Goal: Task Accomplishment & Management: Use online tool/utility

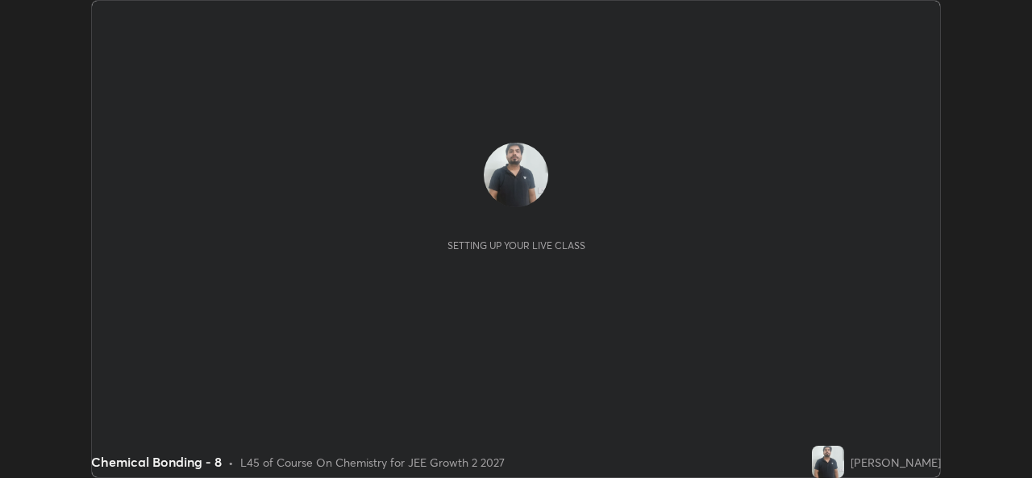
scroll to position [478, 1031]
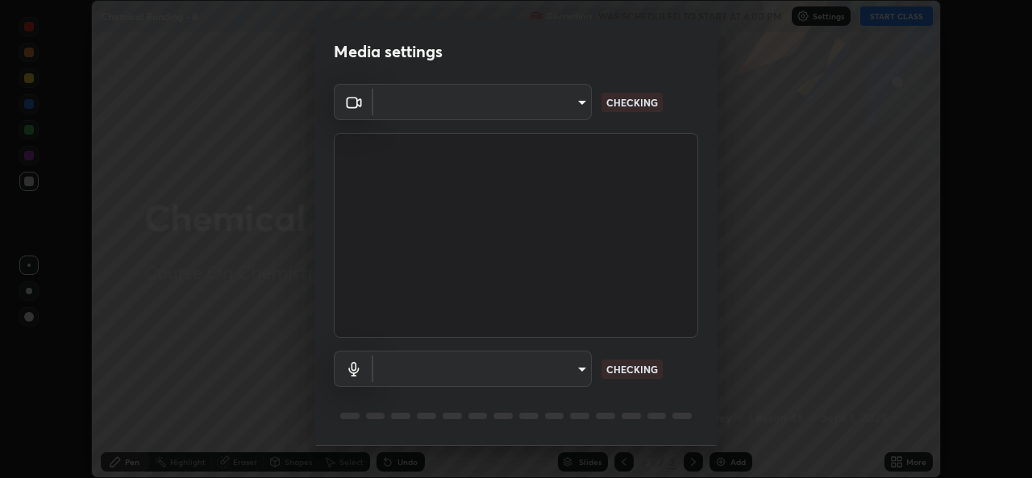
click at [815, 313] on div "Media settings ​ CHECKING ​ 539d881b07cb98dc2f05a920cbd93df779e06b7cf5a3913fca5…" at bounding box center [516, 239] width 1032 height 478
click at [553, 376] on body "Erase all Chemical Bonding - 8 Recording WAS SCHEDULED TO START AT 4:00 PM Sett…" at bounding box center [516, 239] width 1032 height 478
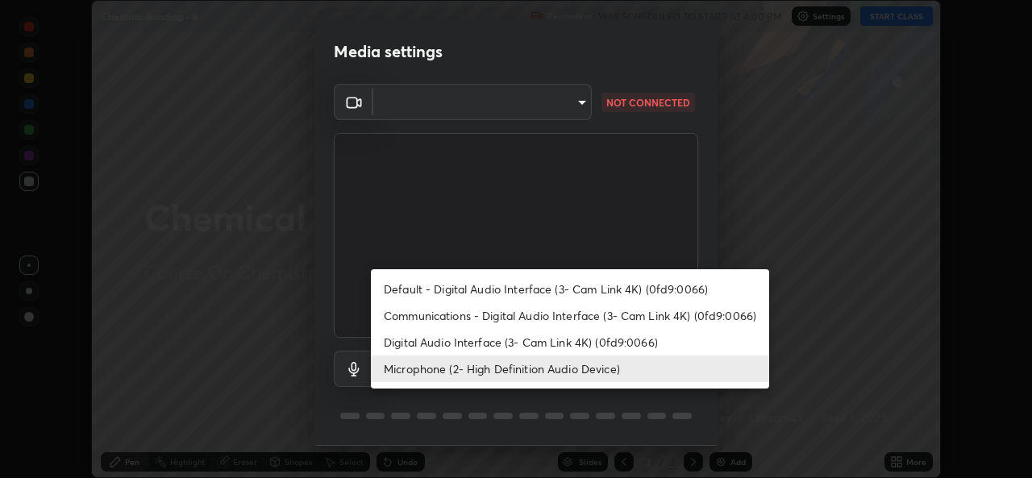
click at [523, 309] on li "Communications - Digital Audio Interface (3- Cam Link 4K) (0fd9:0066)" at bounding box center [570, 315] width 398 height 27
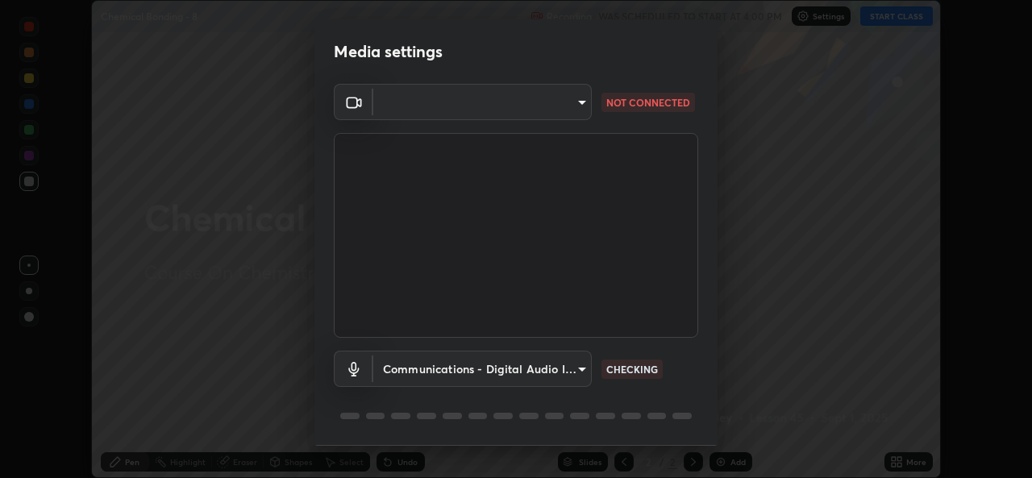
click at [485, 365] on body "Erase all Chemical Bonding - 8 Recording WAS SCHEDULED TO START AT 4:00 PM Sett…" at bounding box center [516, 239] width 1032 height 478
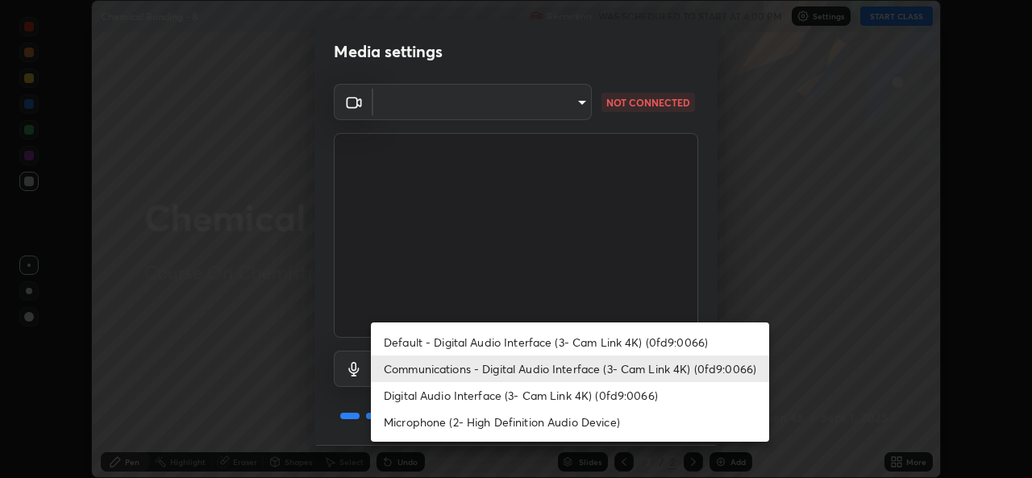
click at [479, 425] on li "Microphone (2- High Definition Audio Device)" at bounding box center [570, 422] width 398 height 27
type input "539d881b07cb98dc2f05a920cbd93df779e06b7cf5a3913fca54a35cce67d67e"
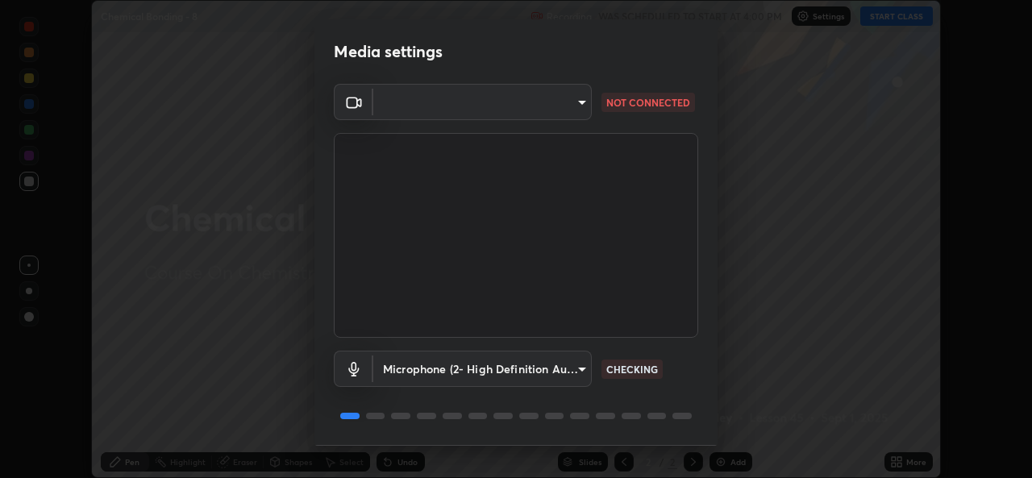
scroll to position [51, 0]
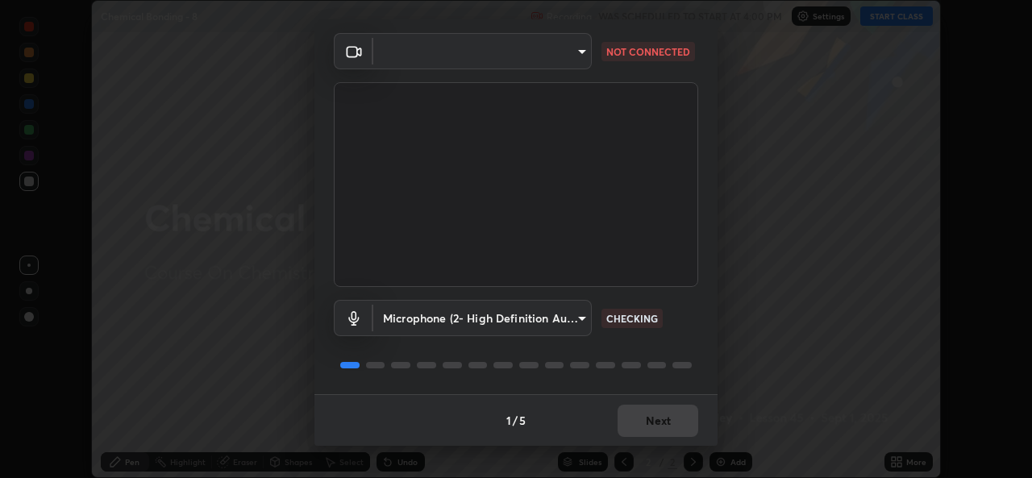
click at [520, 46] on body "Erase all Chemical Bonding - 8 Recording WAS SCHEDULED TO START AT 4:00 PM Sett…" at bounding box center [516, 239] width 1032 height 478
click at [552, 48] on div at bounding box center [516, 239] width 1032 height 478
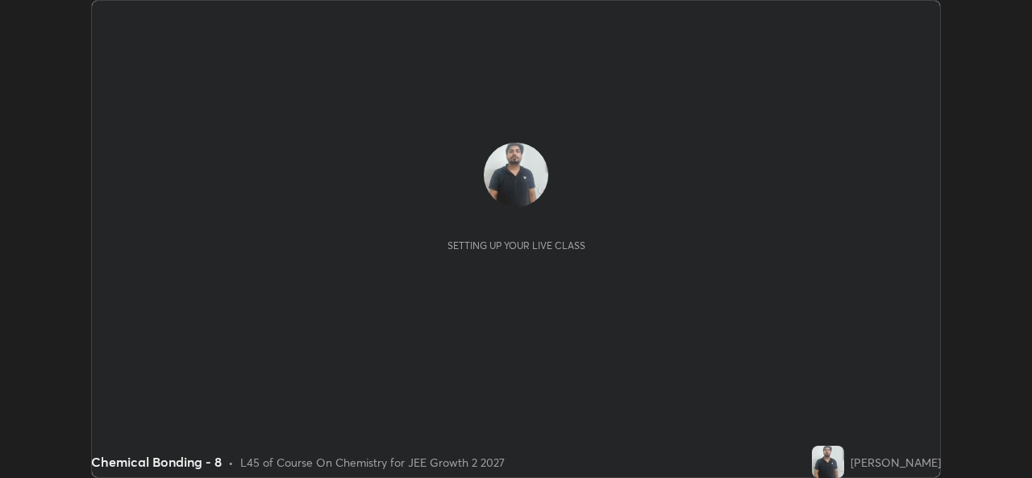
scroll to position [478, 1031]
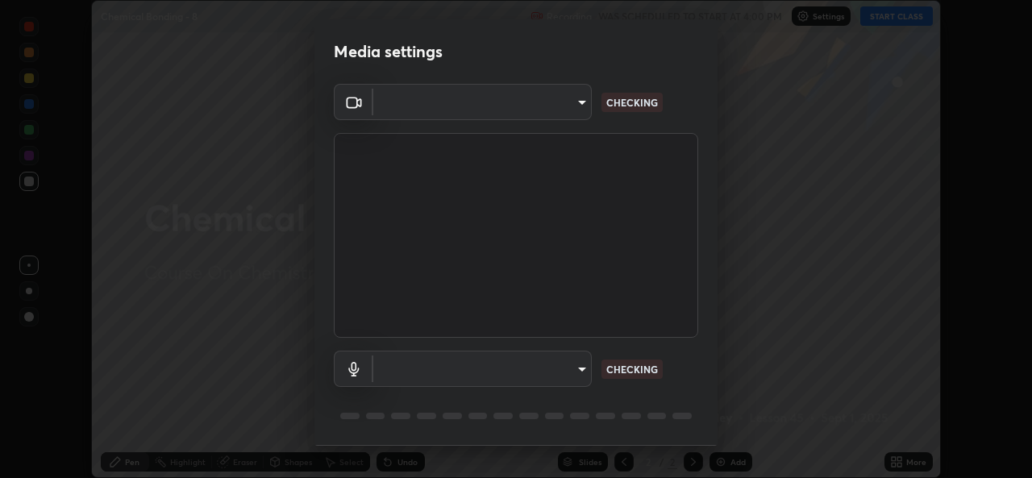
type input "b83fcbaa5aa05f3d9abd7ba45b5566f5f8b9b0dc3c34ab685f1834583bd00222"
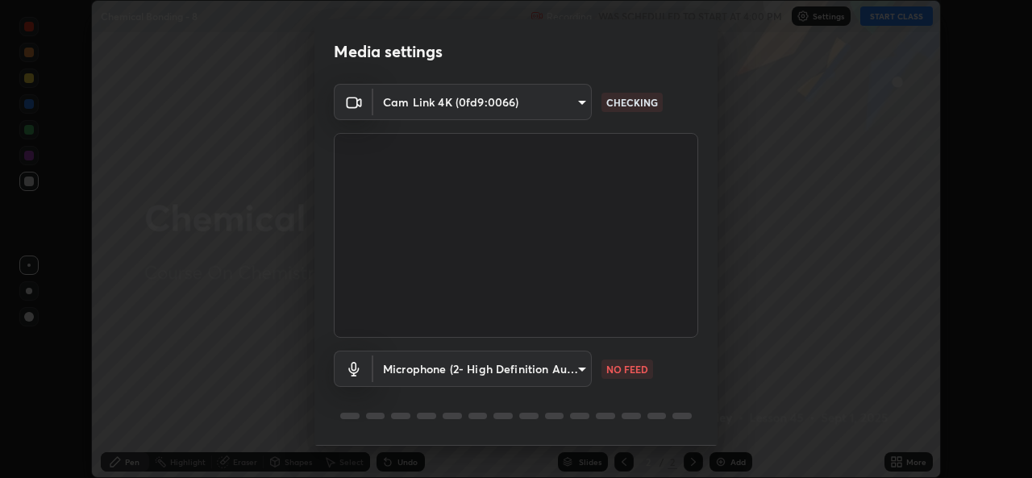
click at [408, 365] on body "Erase all Chemical Bonding - 8 Recording WAS SCHEDULED TO START AT 4:00 PM Sett…" at bounding box center [516, 239] width 1032 height 478
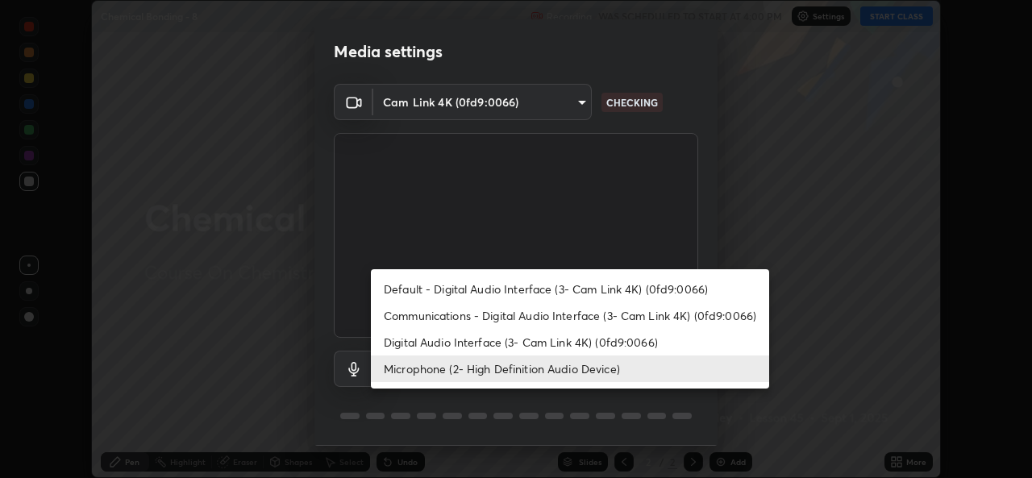
click at [403, 336] on li "Digital Audio Interface (3- Cam Link 4K) (0fd9:0066)" at bounding box center [570, 342] width 398 height 27
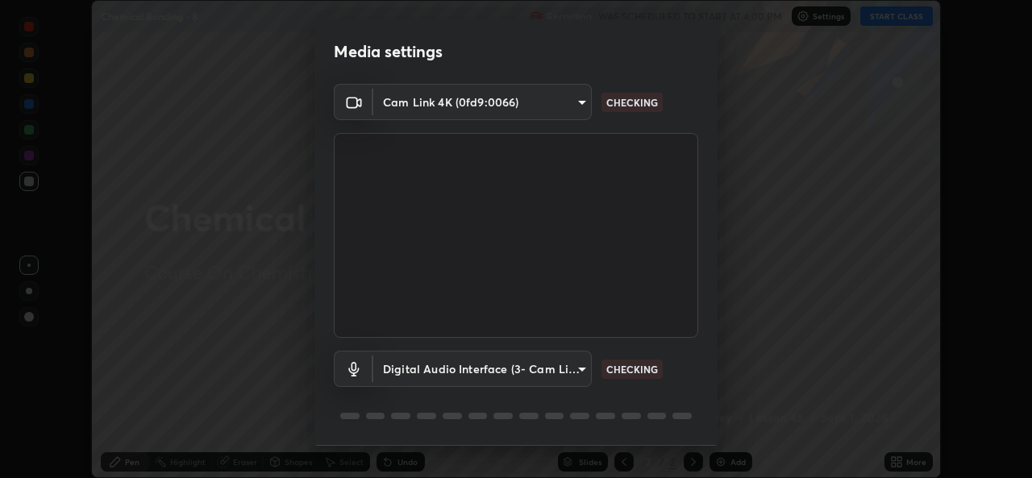
click at [420, 374] on body "Erase all Chemical Bonding - 8 Recording WAS SCHEDULED TO START AT 4:00 PM Sett…" at bounding box center [516, 239] width 1032 height 478
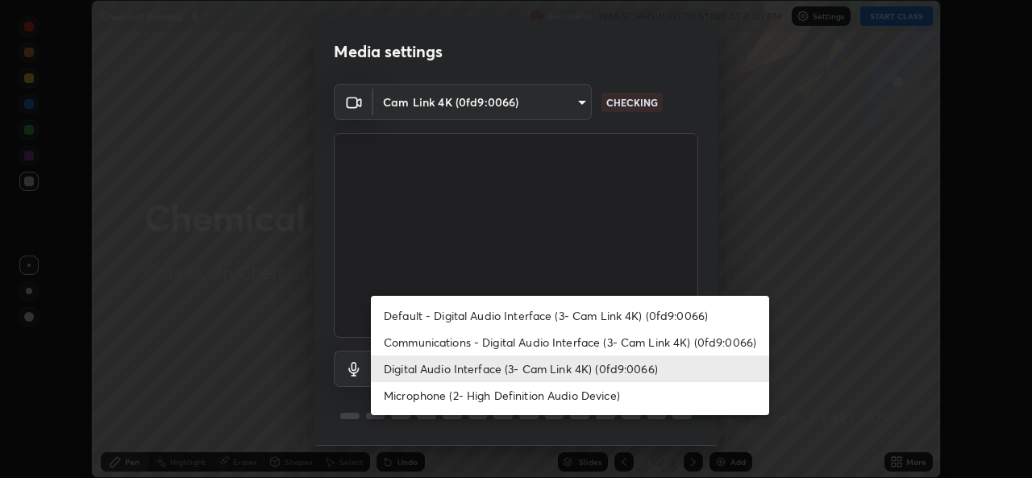
click at [402, 397] on li "Microphone (2- High Definition Audio Device)" at bounding box center [570, 395] width 398 height 27
type input "539d881b07cb98dc2f05a920cbd93df779e06b7cf5a3913fca54a35cce67d67e"
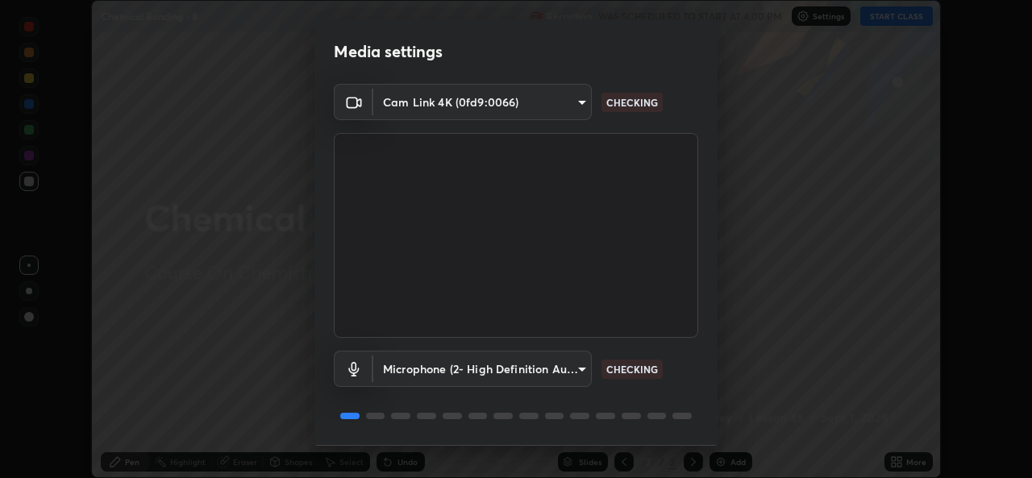
scroll to position [51, 0]
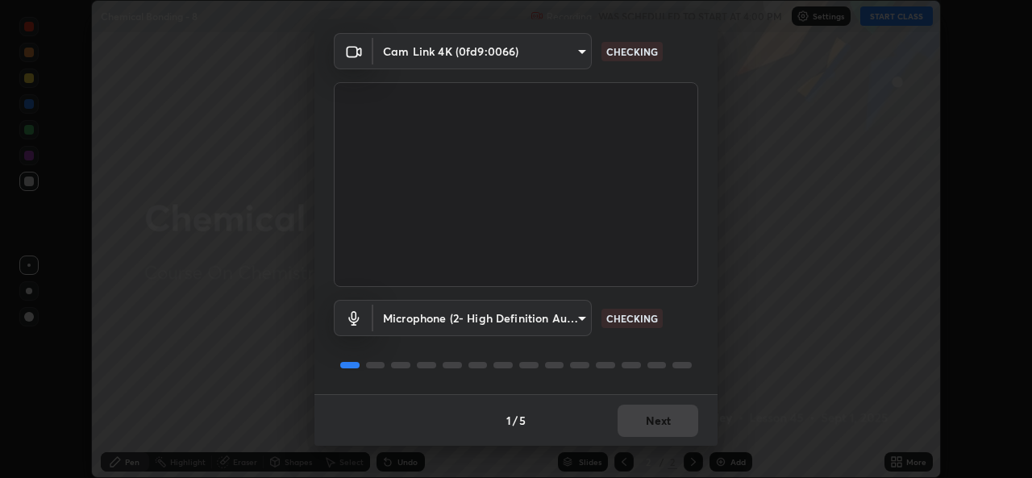
click at [456, 52] on body "Erase all Chemical Bonding - 8 Recording WAS SCHEDULED TO START AT 4:00 PM Sett…" at bounding box center [516, 239] width 1032 height 478
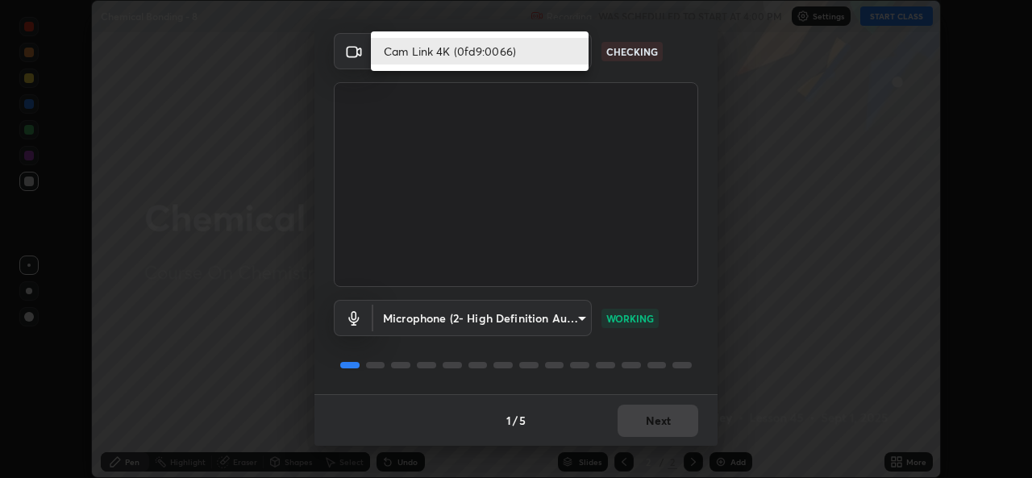
click at [443, 48] on li "Cam Link 4K (0fd9:0066)" at bounding box center [480, 51] width 218 height 27
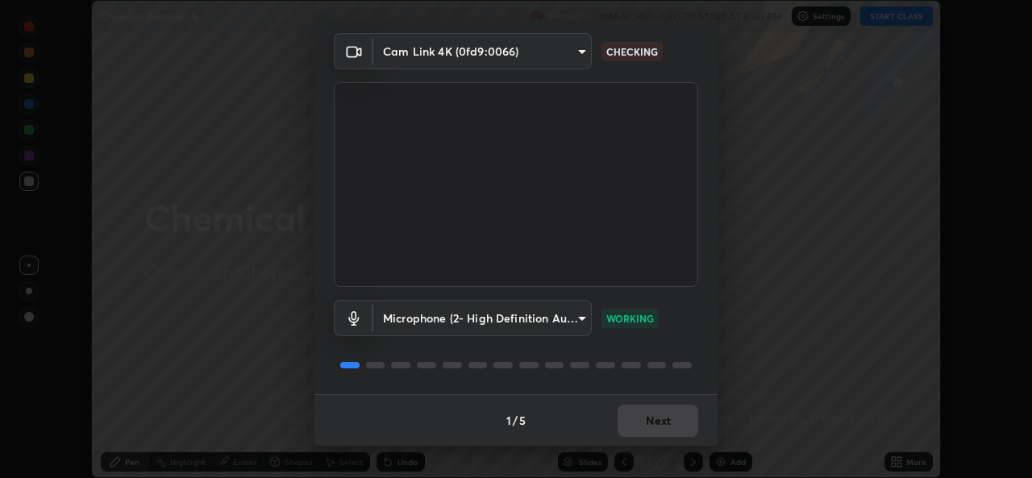
click at [351, 52] on icon at bounding box center [353, 51] width 19 height 19
click at [428, 54] on body "Erase all Chemical Bonding - 8 Recording WAS SCHEDULED TO START AT 4:00 PM Sett…" at bounding box center [516, 239] width 1032 height 478
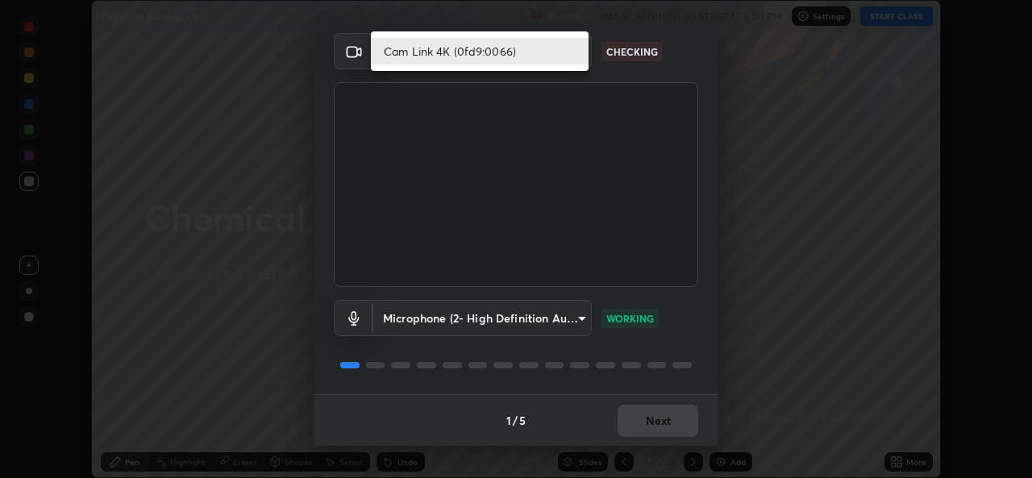
click at [455, 48] on li "Cam Link 4K (0fd9:0066)" at bounding box center [480, 51] width 218 height 27
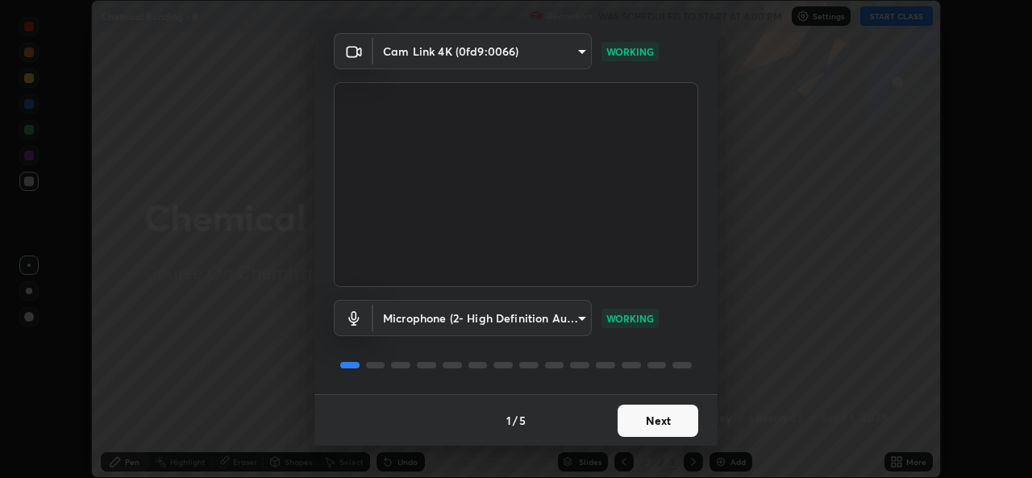
click at [657, 422] on button "Next" at bounding box center [657, 421] width 81 height 32
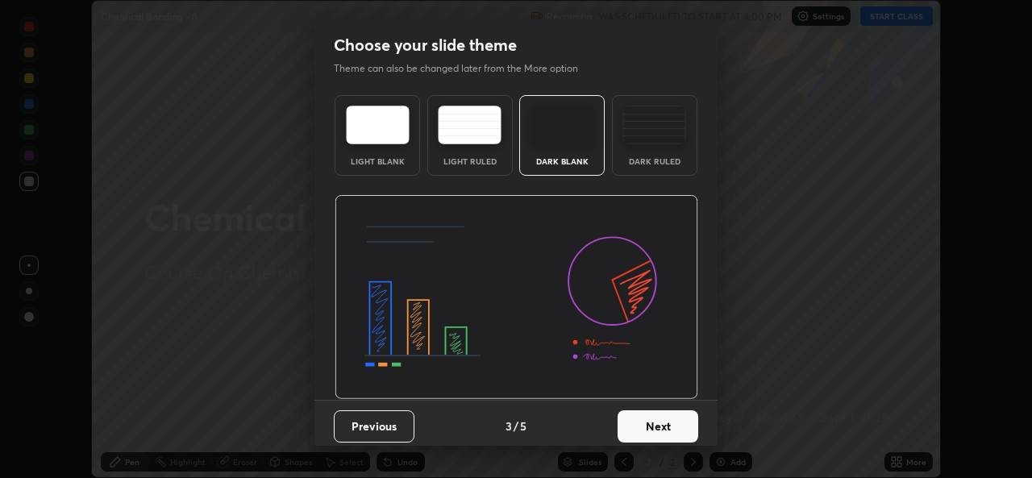
click at [670, 426] on button "Next" at bounding box center [657, 426] width 81 height 32
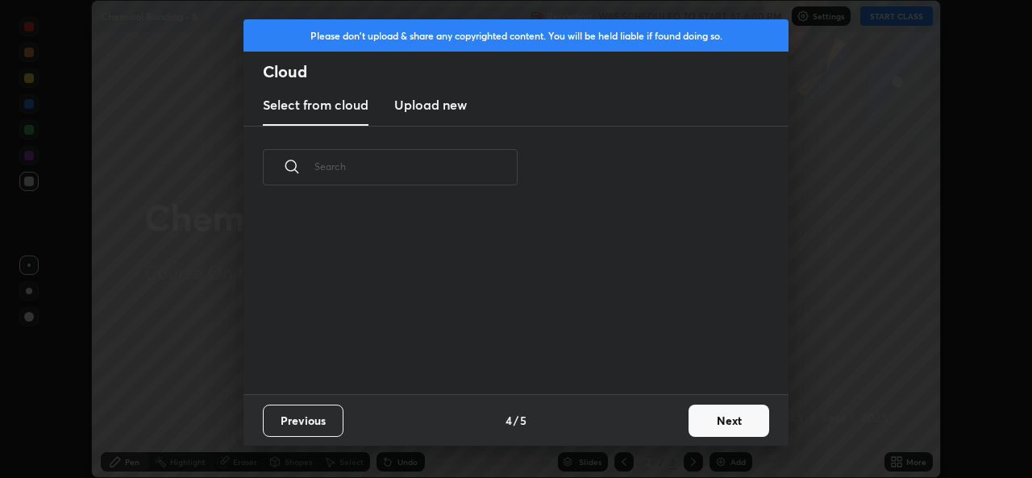
click at [679, 418] on div "Previous 4 / 5 Next" at bounding box center [515, 420] width 545 height 52
click at [701, 418] on button "Next" at bounding box center [728, 421] width 81 height 32
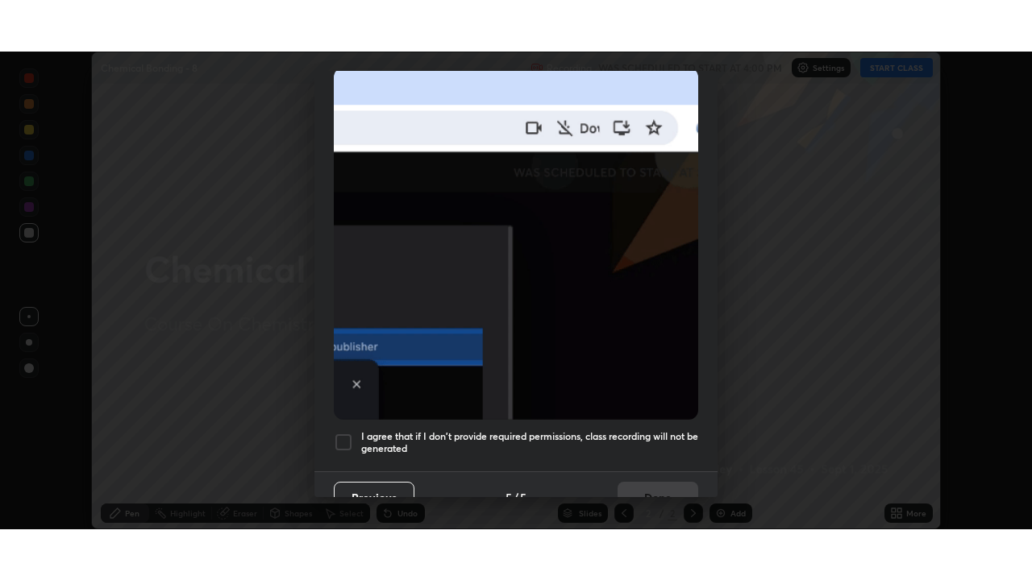
scroll to position [380, 0]
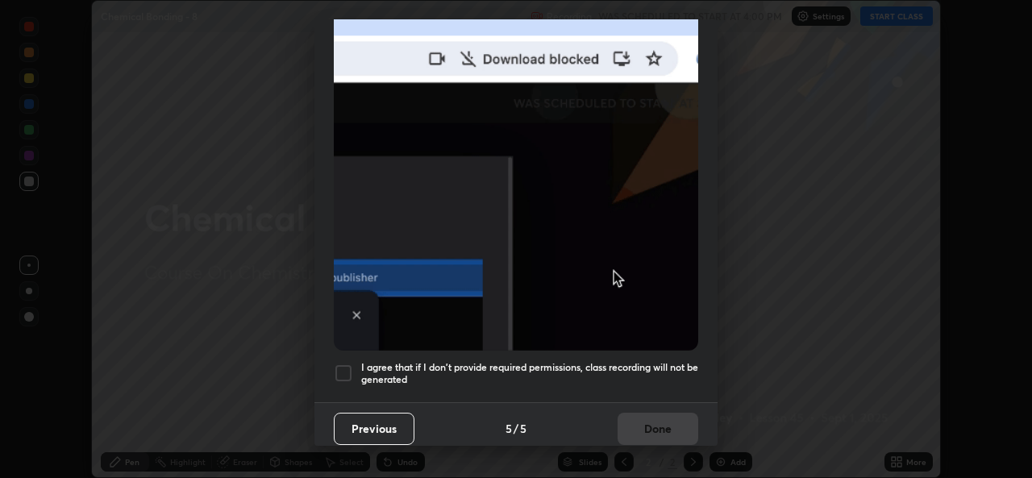
click at [346, 364] on div at bounding box center [343, 373] width 19 height 19
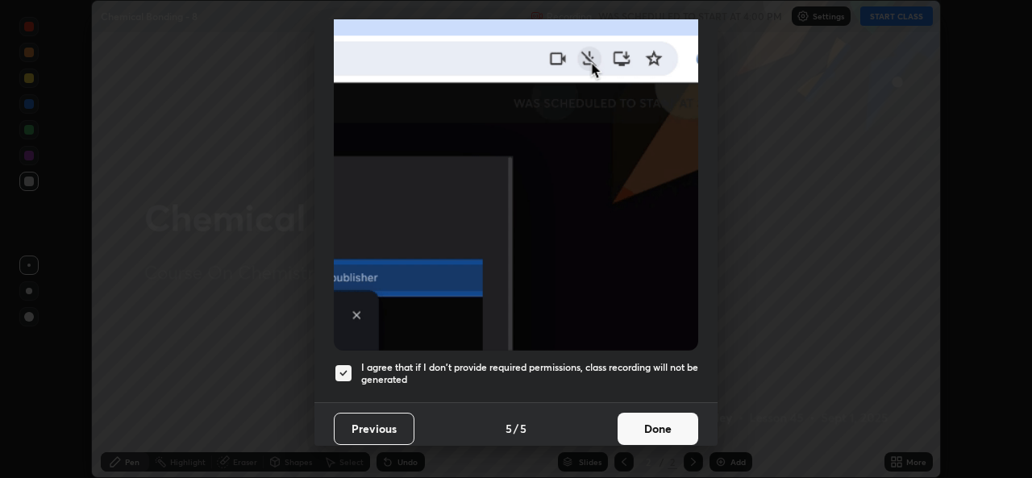
click at [646, 426] on button "Done" at bounding box center [657, 429] width 81 height 32
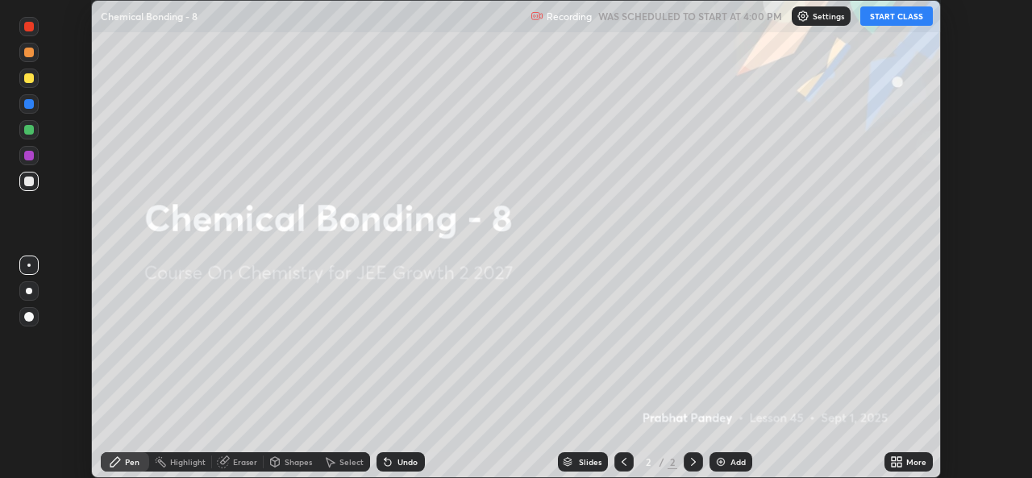
click at [894, 14] on button "START CLASS" at bounding box center [896, 15] width 73 height 19
click at [901, 466] on icon at bounding box center [899, 465] width 4 height 4
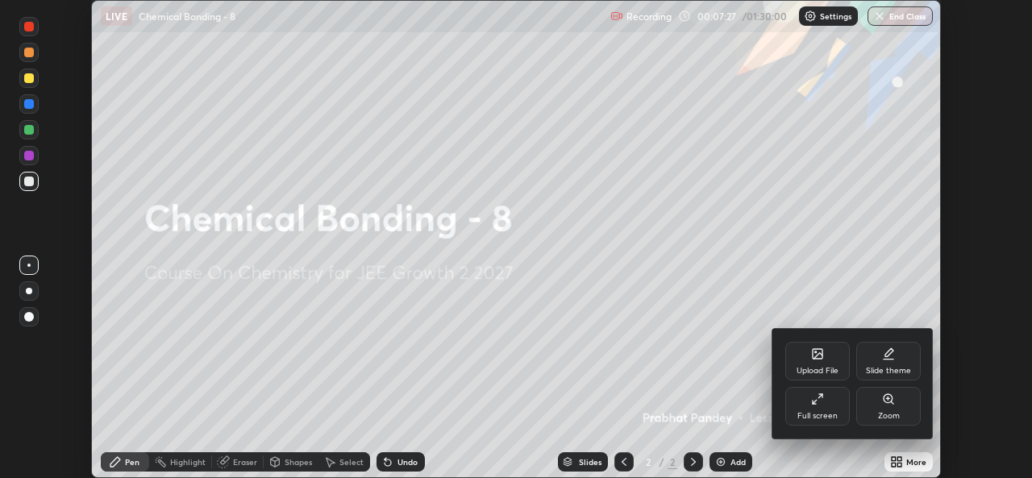
click at [825, 409] on div "Full screen" at bounding box center [817, 406] width 64 height 39
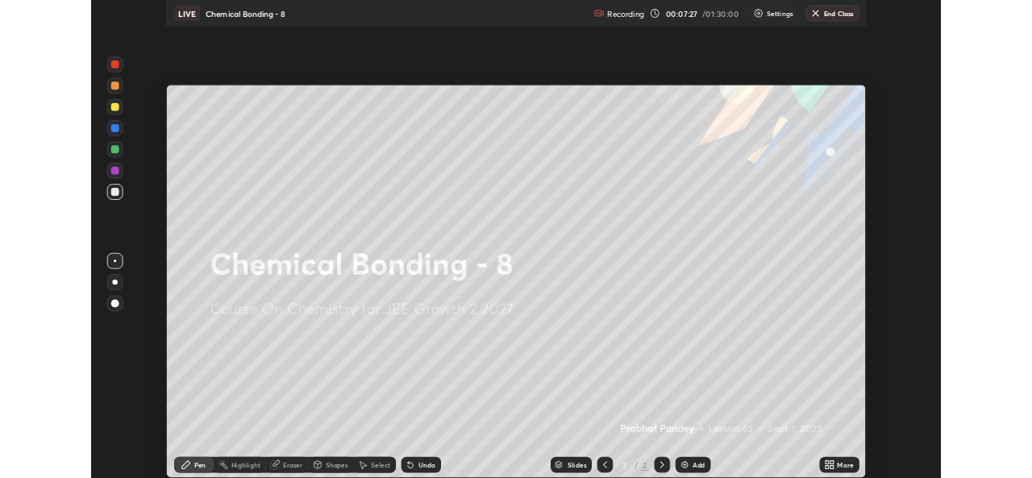
scroll to position [580, 1032]
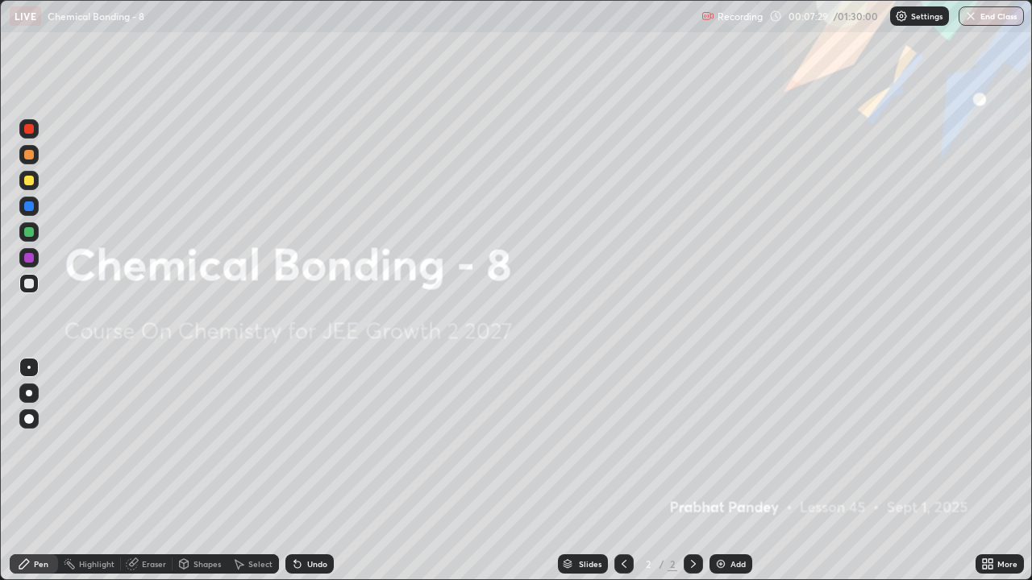
click at [722, 477] on img at bounding box center [720, 564] width 13 height 13
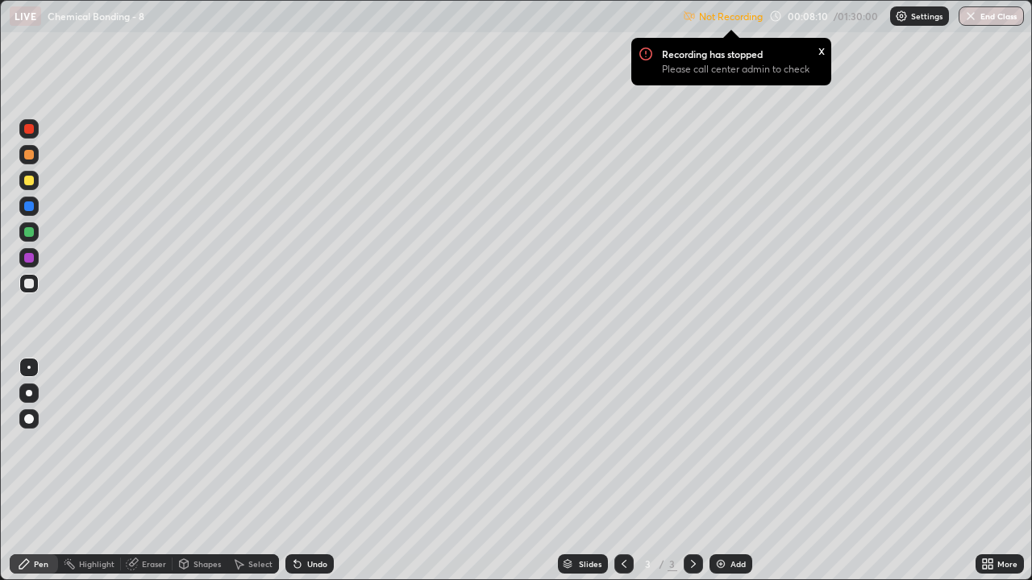
click at [822, 45] on div "x" at bounding box center [821, 49] width 6 height 17
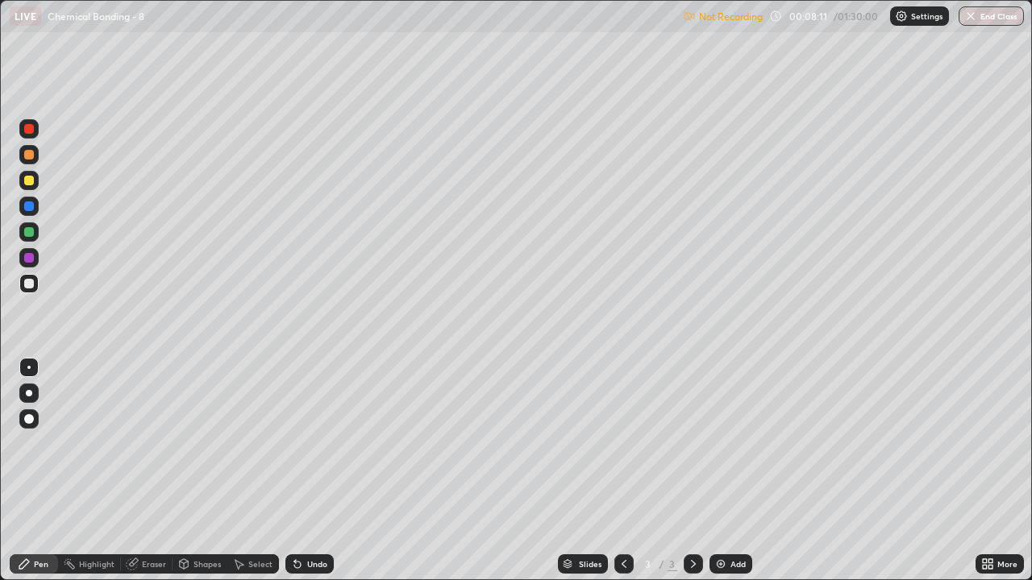
click at [925, 16] on p "Settings" at bounding box center [926, 16] width 31 height 8
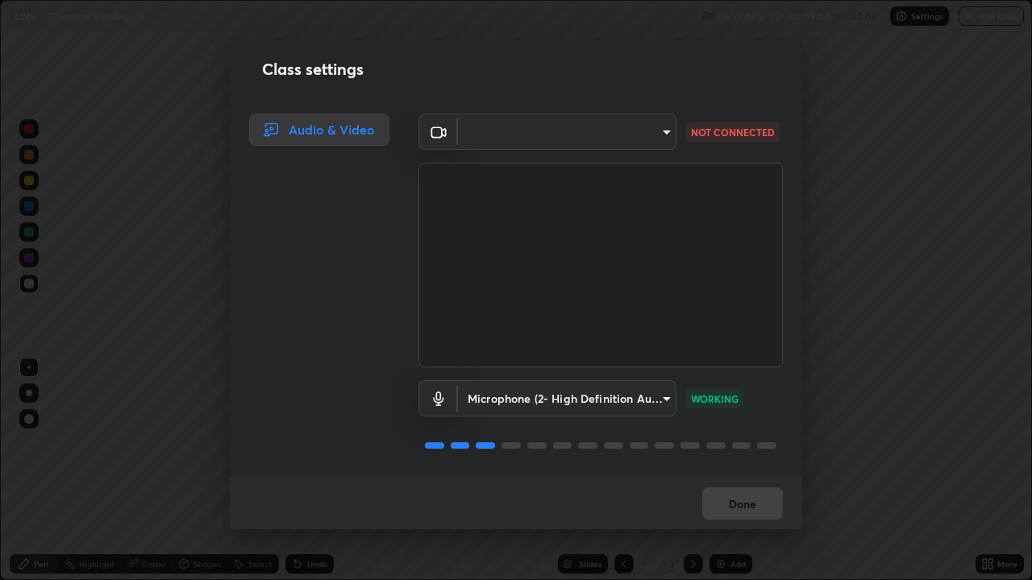
click at [649, 131] on body "Erase all LIVE Chemical Bonding - 8 Recording 00:09:07 / 01:30:00 Settings End …" at bounding box center [516, 290] width 1032 height 580
click at [656, 121] on ul at bounding box center [562, 120] width 218 height 13
click at [903, 464] on div at bounding box center [516, 290] width 1032 height 580
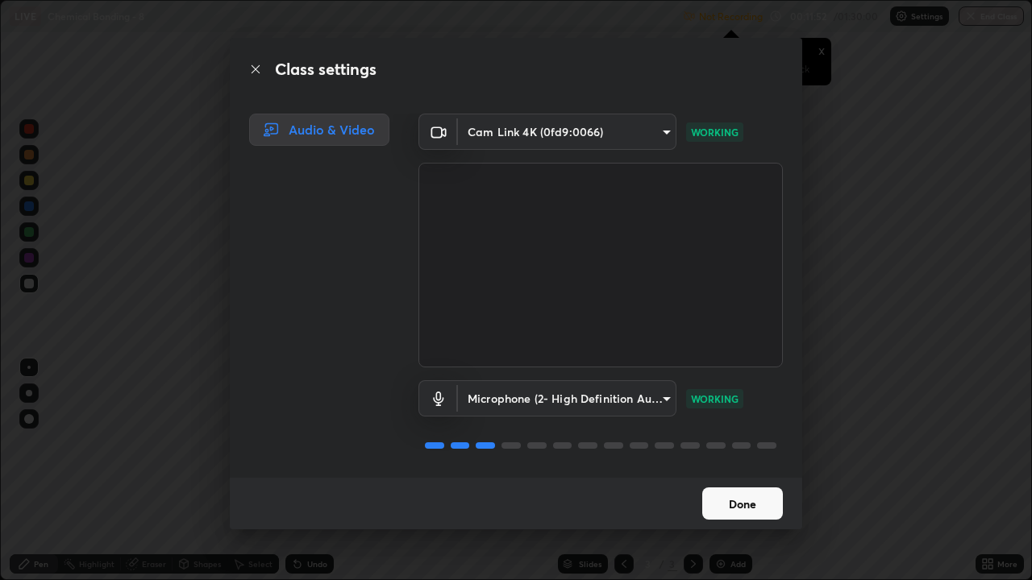
click at [752, 477] on button "Done" at bounding box center [742, 504] width 81 height 32
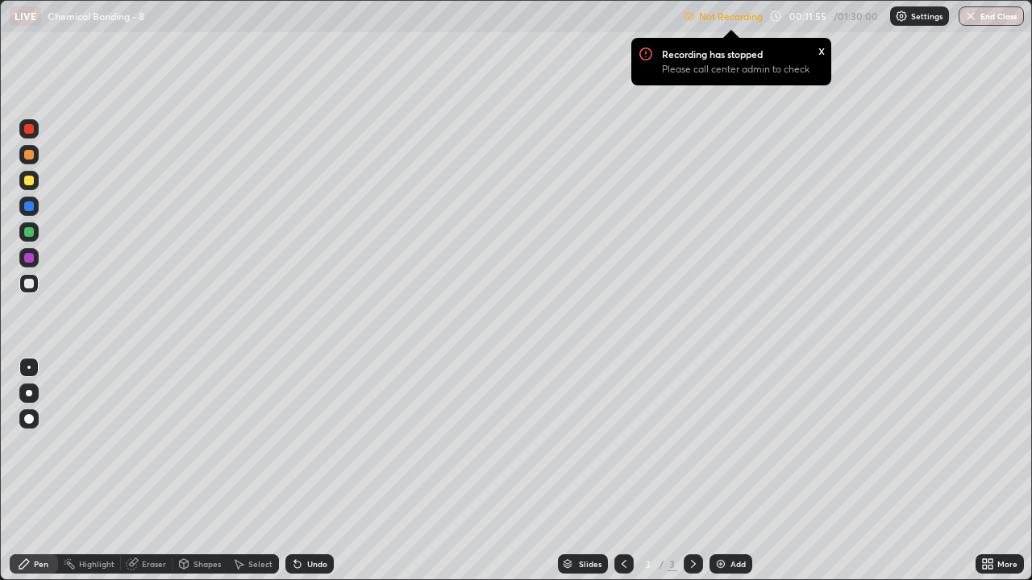
click at [821, 52] on div "x" at bounding box center [821, 49] width 6 height 17
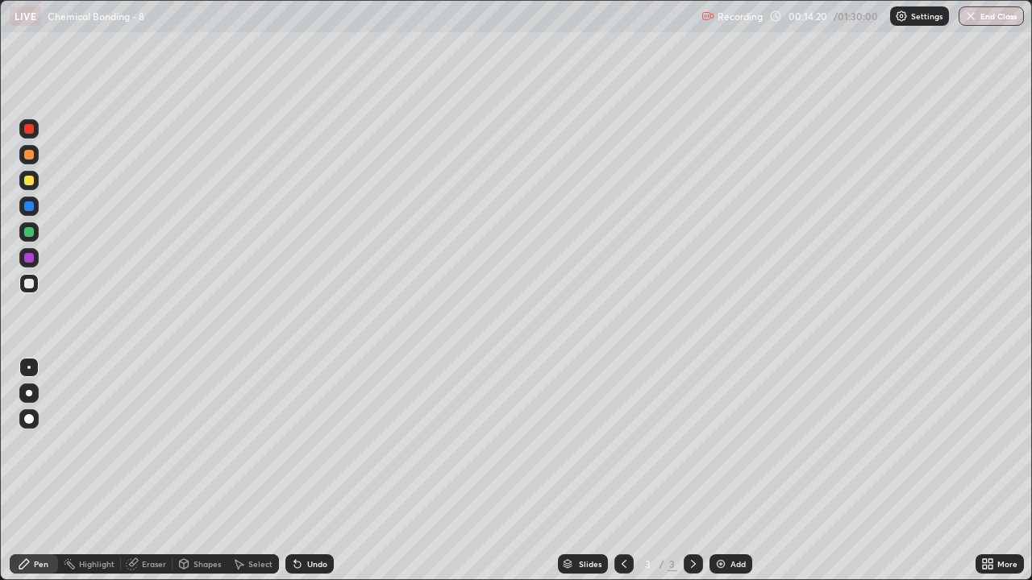
click at [295, 477] on icon at bounding box center [297, 565] width 6 height 6
click at [306, 477] on div "Undo" at bounding box center [309, 564] width 48 height 19
click at [301, 477] on div "Undo" at bounding box center [309, 564] width 48 height 19
click at [301, 477] on icon at bounding box center [297, 564] width 13 height 13
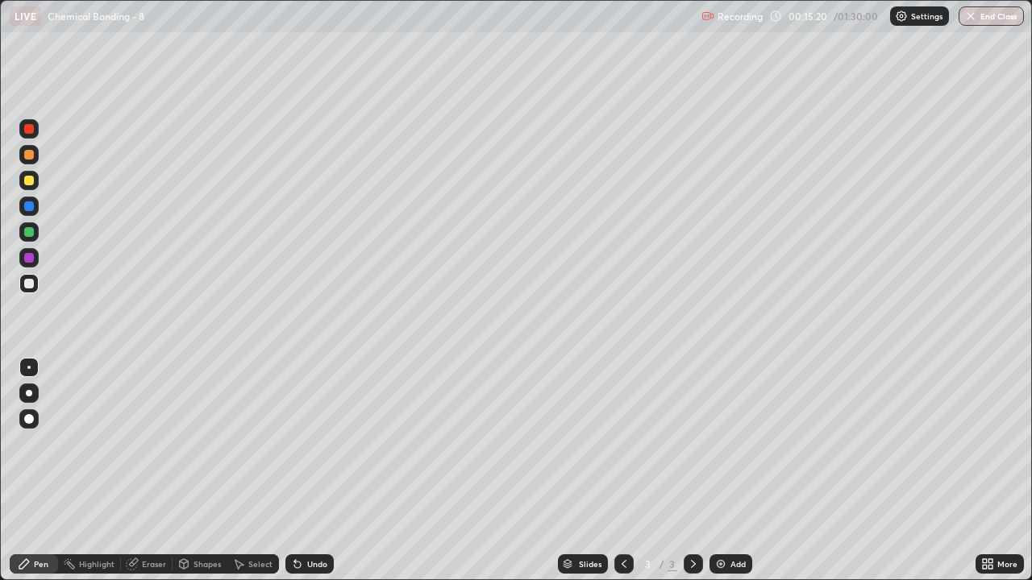
click at [24, 177] on div at bounding box center [28, 180] width 19 height 19
click at [301, 477] on div "Undo" at bounding box center [309, 564] width 48 height 19
click at [307, 477] on div "Undo" at bounding box center [317, 564] width 20 height 8
click at [291, 477] on icon at bounding box center [297, 564] width 13 height 13
click at [295, 477] on icon at bounding box center [297, 565] width 6 height 6
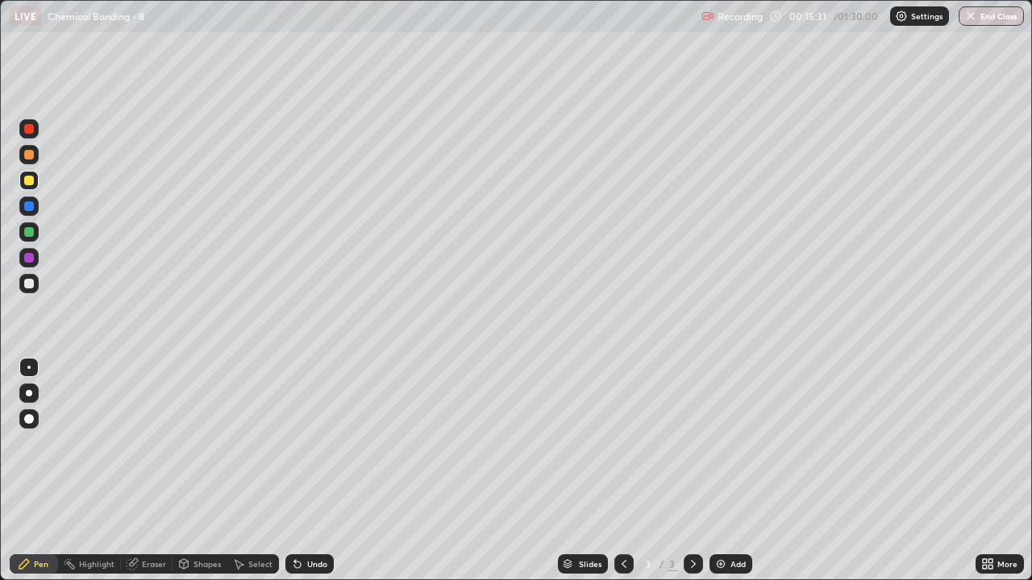
click at [31, 281] on div at bounding box center [29, 284] width 10 height 10
click at [35, 279] on div at bounding box center [28, 283] width 19 height 19
click at [314, 477] on div "Undo" at bounding box center [317, 564] width 20 height 8
click at [315, 477] on div "Undo" at bounding box center [317, 564] width 20 height 8
click at [156, 477] on div "Eraser" at bounding box center [147, 564] width 52 height 19
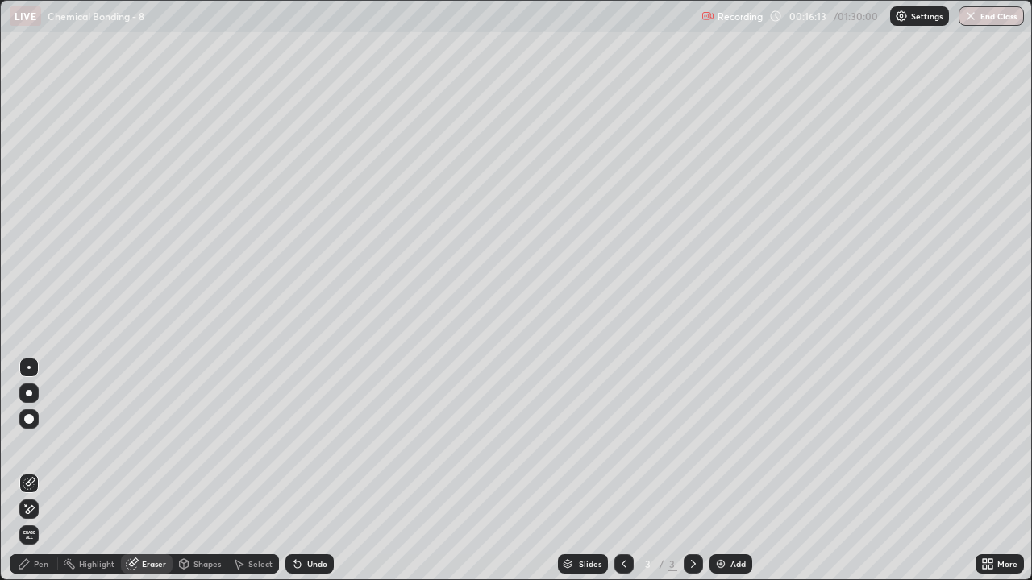
click at [35, 477] on div at bounding box center [28, 509] width 19 height 19
click at [50, 477] on div "Pen" at bounding box center [34, 564] width 48 height 19
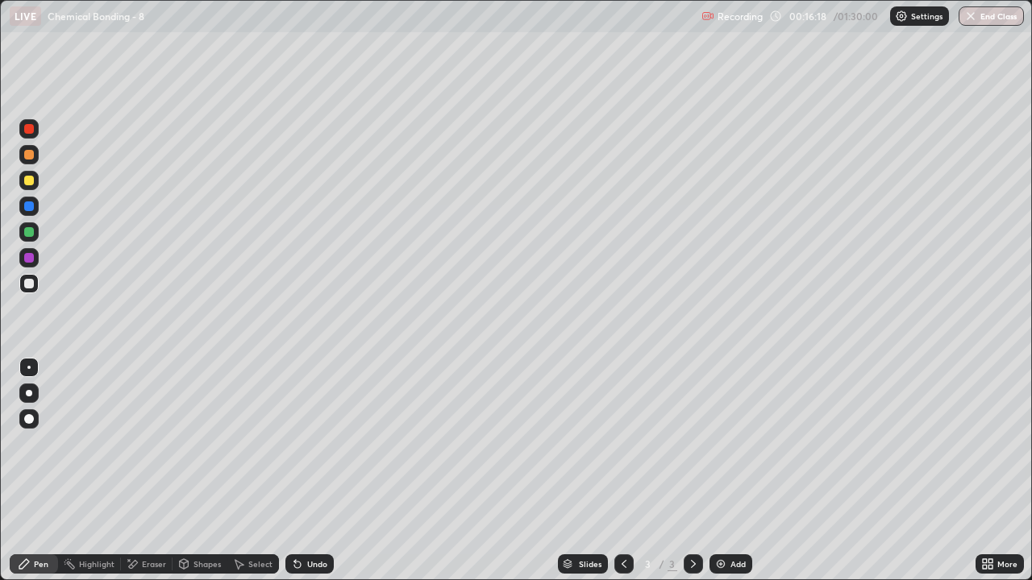
click at [35, 185] on div at bounding box center [28, 180] width 19 height 19
click at [37, 285] on div at bounding box center [28, 283] width 19 height 19
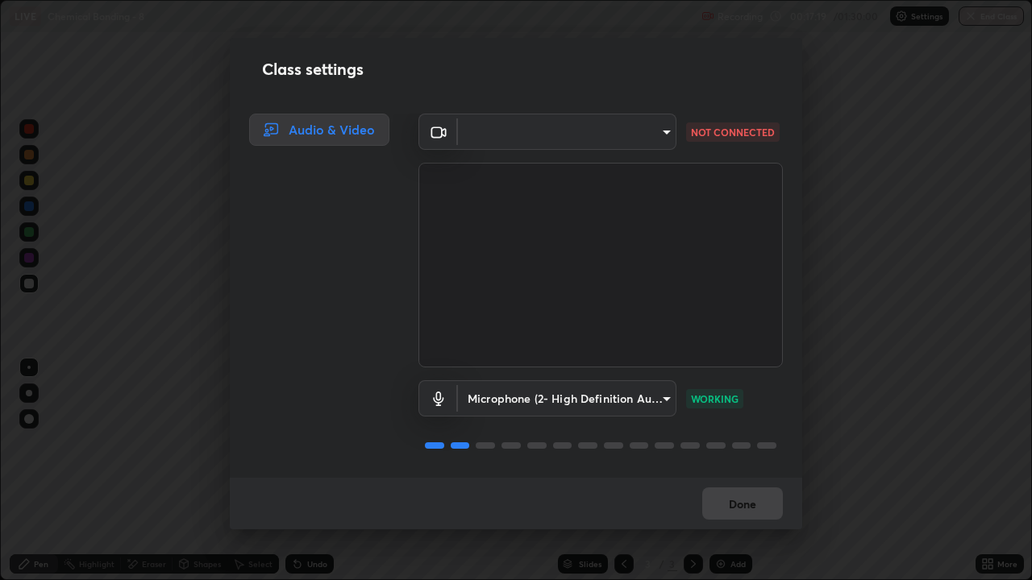
click at [927, 468] on div "Class settings Audio & Video ​ b83fcbaa5aa05f3d9abd7ba45b5566f5f8b9b0dc3c34ab68…" at bounding box center [516, 290] width 1032 height 580
click at [957, 477] on div "Class settings Audio & Video ​ b83fcbaa5aa05f3d9abd7ba45b5566f5f8b9b0dc3c34ab68…" at bounding box center [516, 290] width 1032 height 580
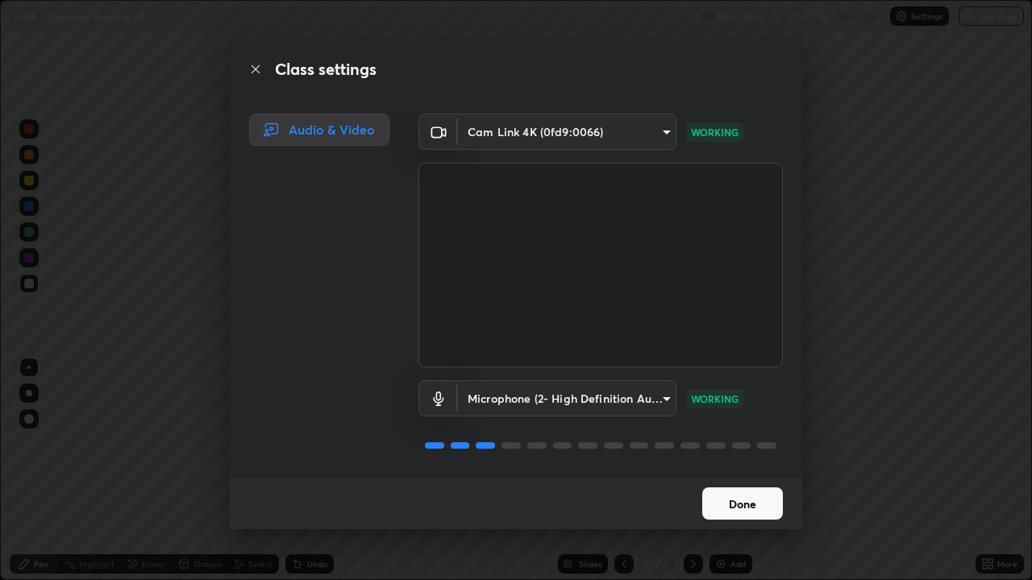
click at [757, 477] on button "Done" at bounding box center [742, 504] width 81 height 32
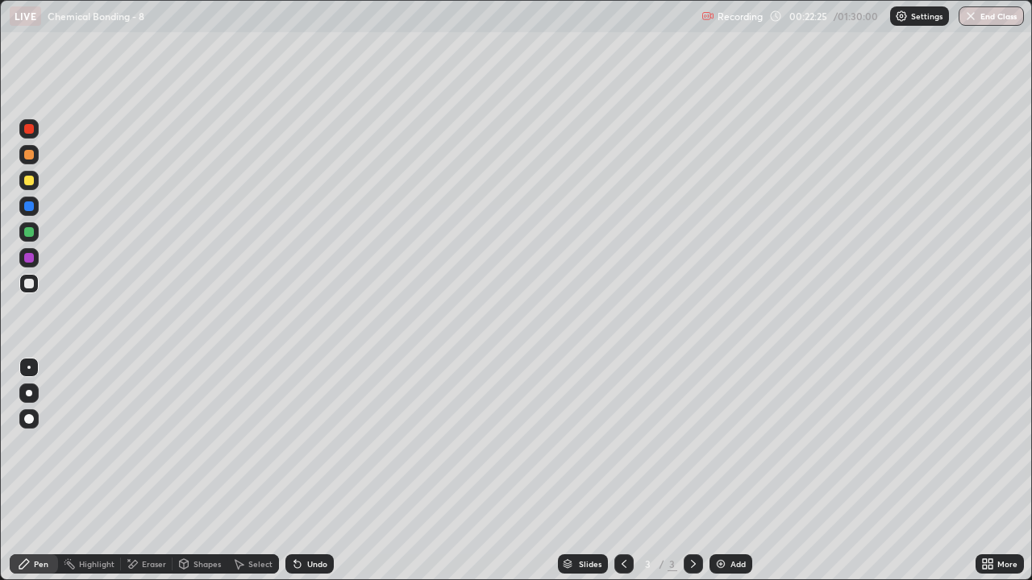
click at [725, 477] on img at bounding box center [720, 564] width 13 height 13
click at [624, 477] on icon at bounding box center [623, 564] width 13 height 13
click at [692, 477] on icon at bounding box center [693, 564] width 13 height 13
click at [302, 477] on div "Undo" at bounding box center [309, 564] width 48 height 19
click at [990, 477] on icon at bounding box center [990, 567] width 4 height 4
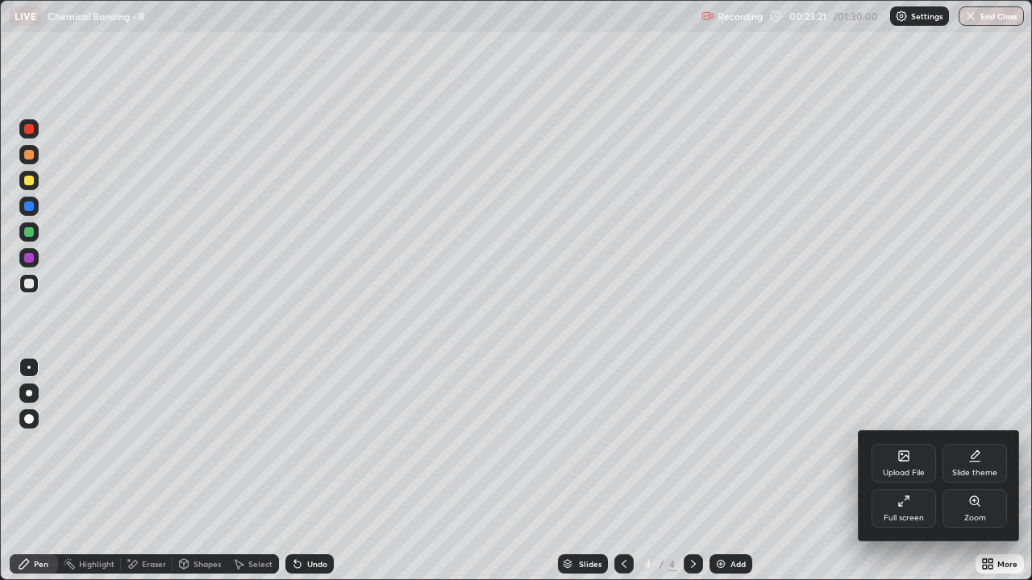
click at [899, 477] on div "Full screen" at bounding box center [903, 508] width 64 height 39
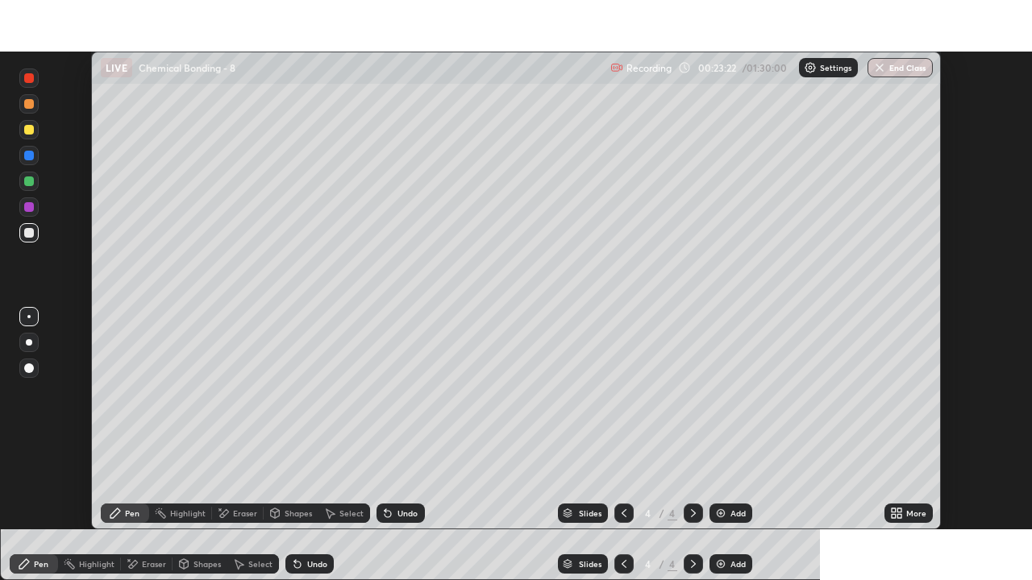
scroll to position [80134, 79580]
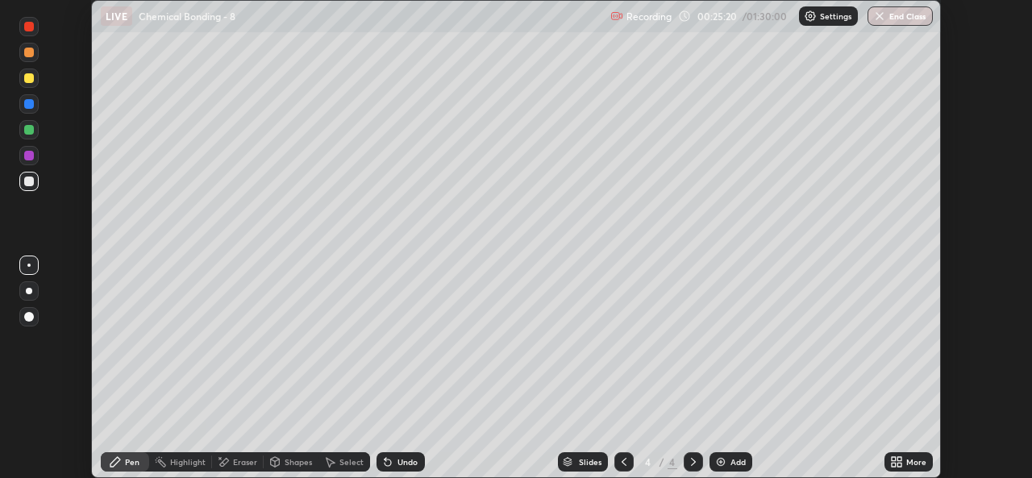
click at [893, 464] on icon at bounding box center [894, 465] width 4 height 4
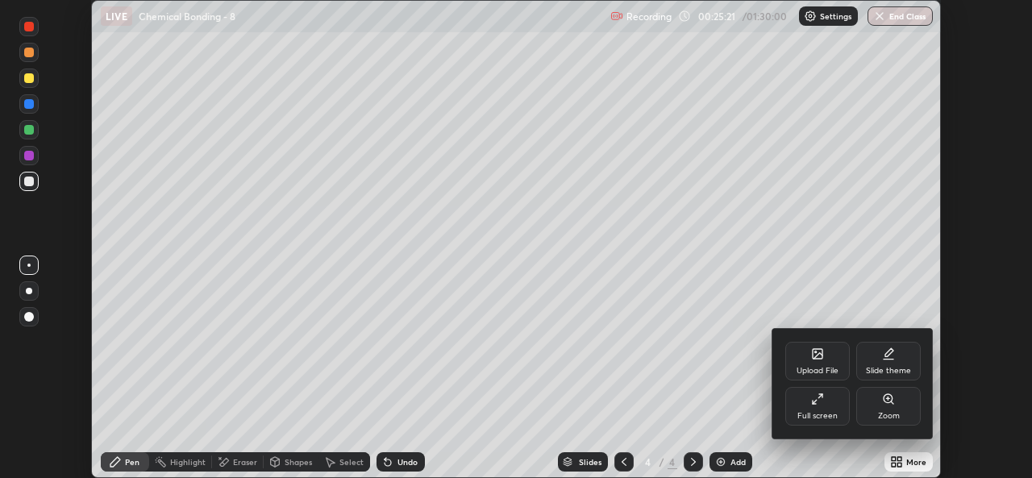
click at [817, 409] on div "Full screen" at bounding box center [817, 406] width 64 height 39
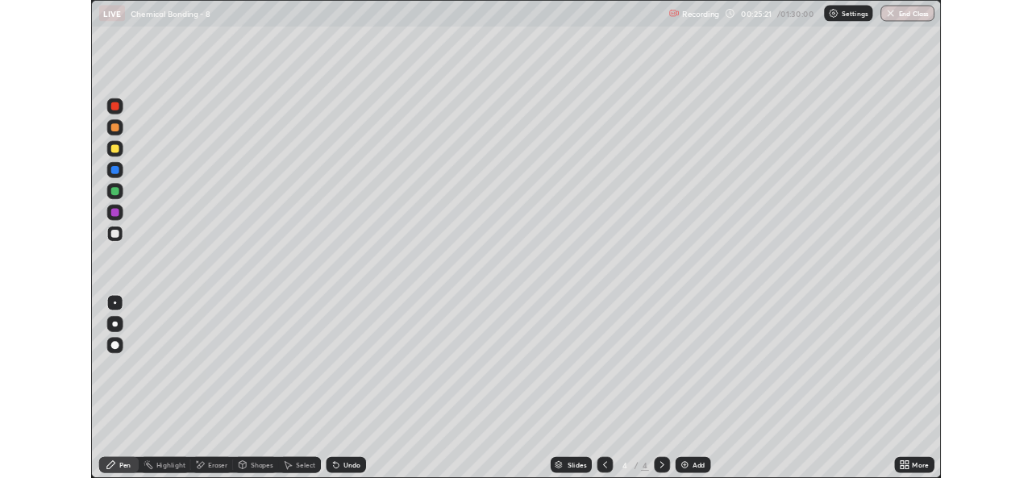
scroll to position [580, 1032]
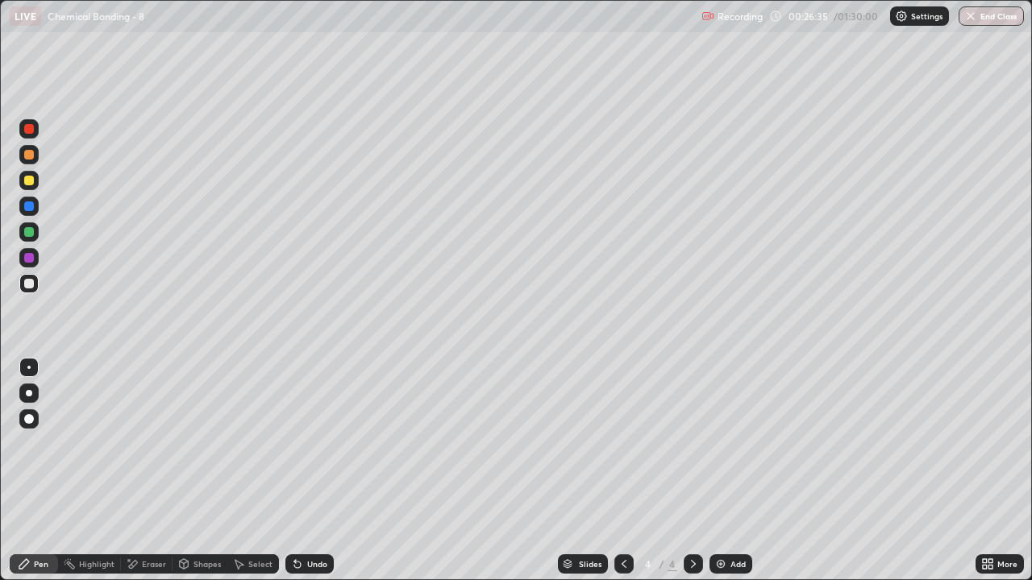
click at [31, 232] on div at bounding box center [29, 232] width 10 height 10
click at [35, 286] on div at bounding box center [28, 283] width 19 height 19
click at [31, 231] on div at bounding box center [29, 232] width 10 height 10
click at [35, 152] on div at bounding box center [28, 154] width 19 height 19
click at [31, 184] on div at bounding box center [29, 181] width 10 height 10
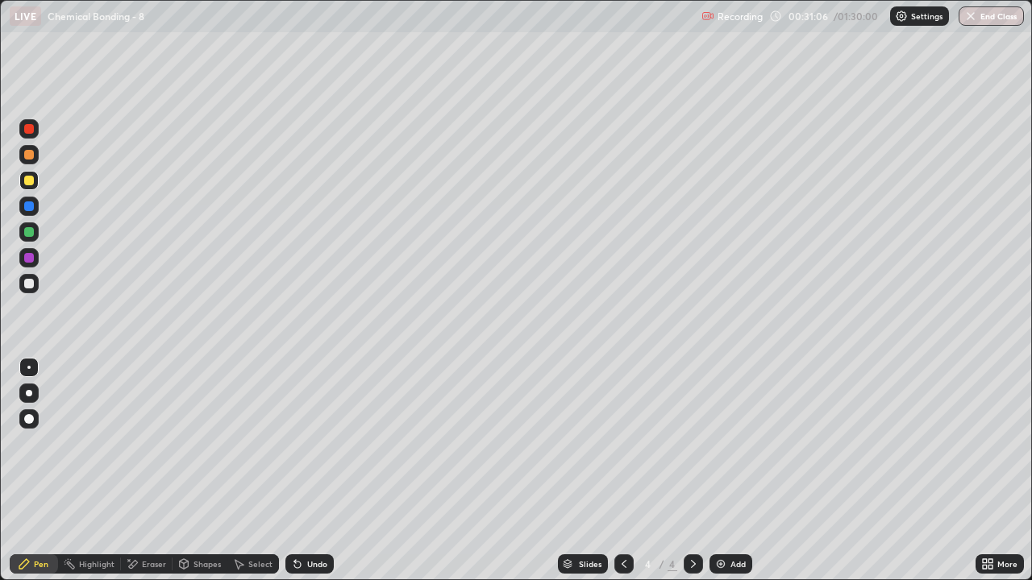
click at [32, 203] on div at bounding box center [29, 207] width 10 height 10
click at [312, 477] on div "Undo" at bounding box center [317, 564] width 20 height 8
click at [308, 477] on div "Undo" at bounding box center [309, 564] width 48 height 19
click at [30, 283] on div at bounding box center [29, 284] width 10 height 10
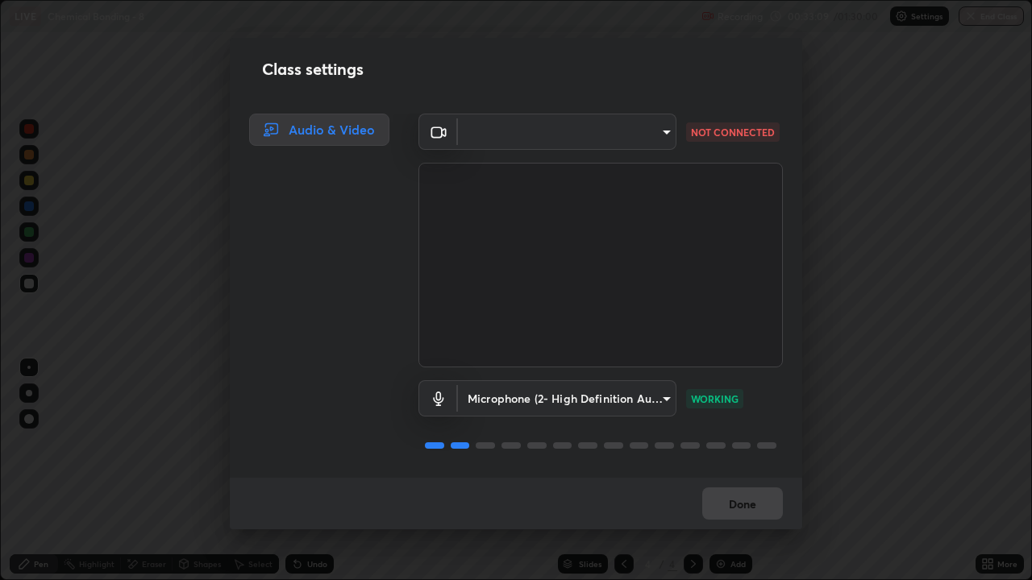
click at [918, 461] on div "Class settings Audio & Video ​ b83fcbaa5aa05f3d9abd7ba45b5566f5f8b9b0dc3c34ab68…" at bounding box center [516, 290] width 1032 height 580
click at [920, 459] on div "Class settings Audio & Video ​ b83fcbaa5aa05f3d9abd7ba45b5566f5f8b9b0dc3c34ab68…" at bounding box center [516, 290] width 1032 height 580
click at [915, 459] on div "Class settings Audio & Video ​ b83fcbaa5aa05f3d9abd7ba45b5566f5f8b9b0dc3c34ab68…" at bounding box center [516, 290] width 1032 height 580
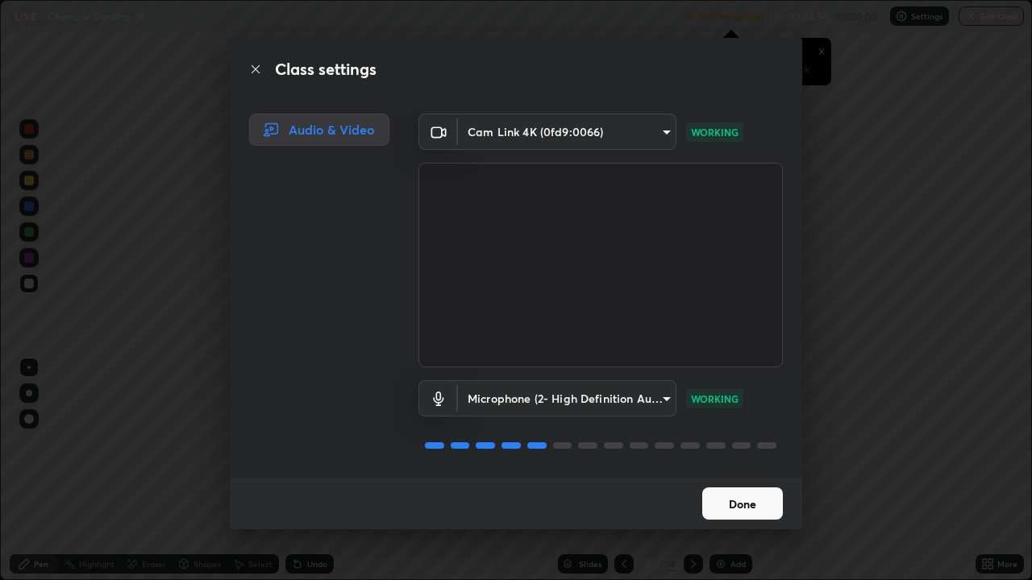
click at [750, 477] on button "Done" at bounding box center [742, 504] width 81 height 32
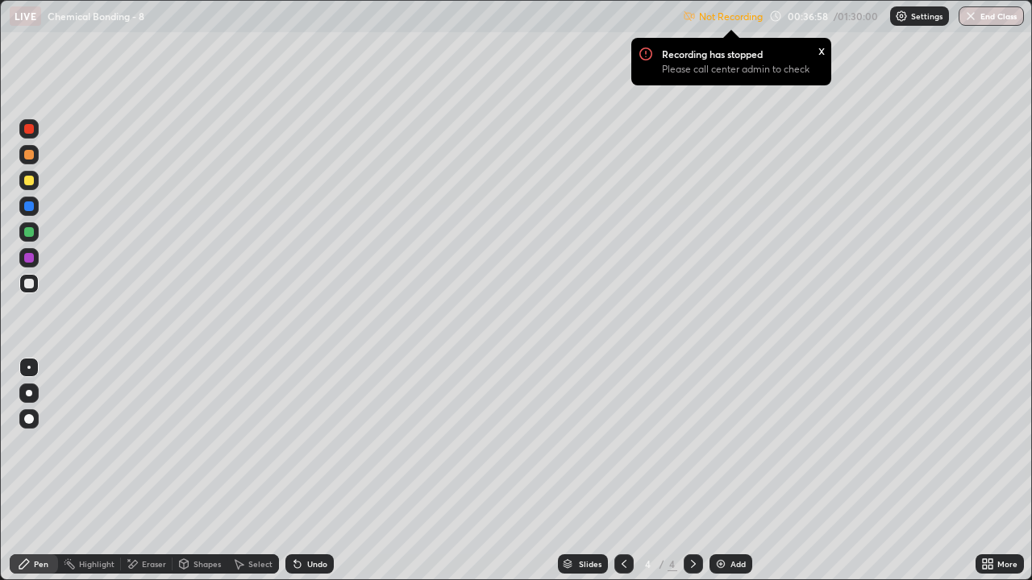
click at [990, 477] on icon at bounding box center [990, 567] width 4 height 4
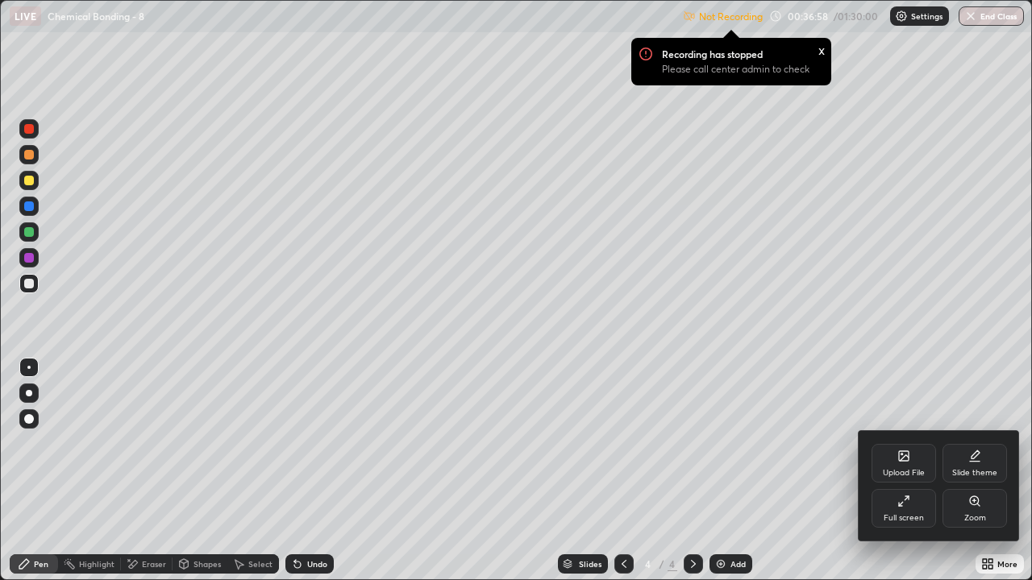
click at [896, 477] on div "Full screen" at bounding box center [903, 508] width 64 height 39
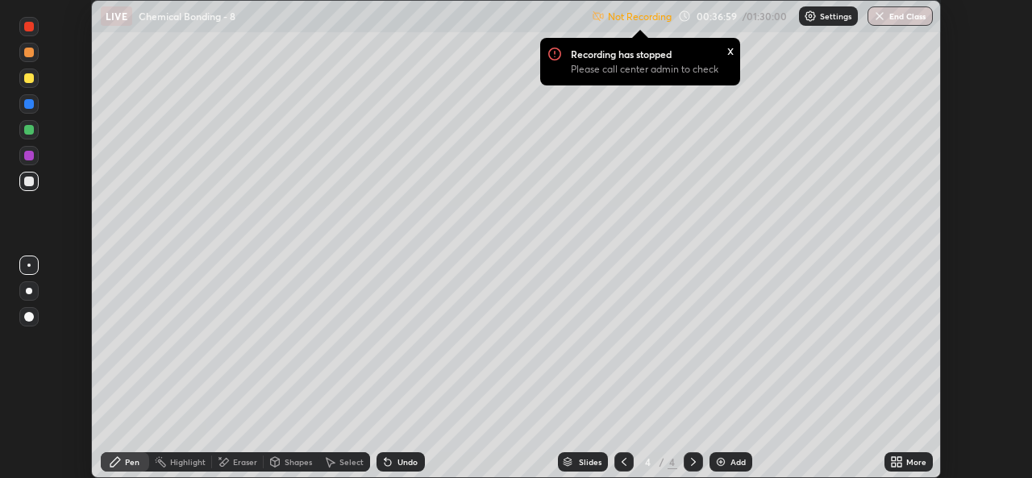
scroll to position [80134, 79580]
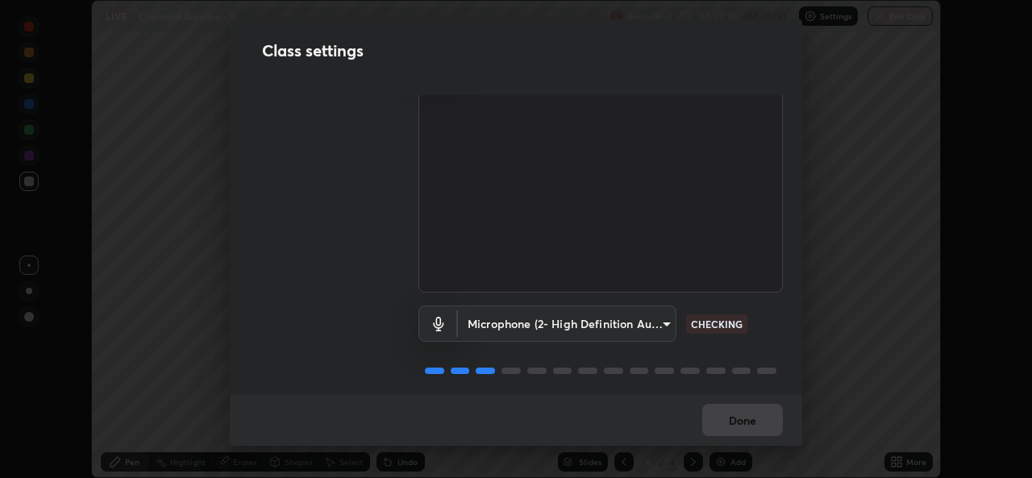
scroll to position [67, 0]
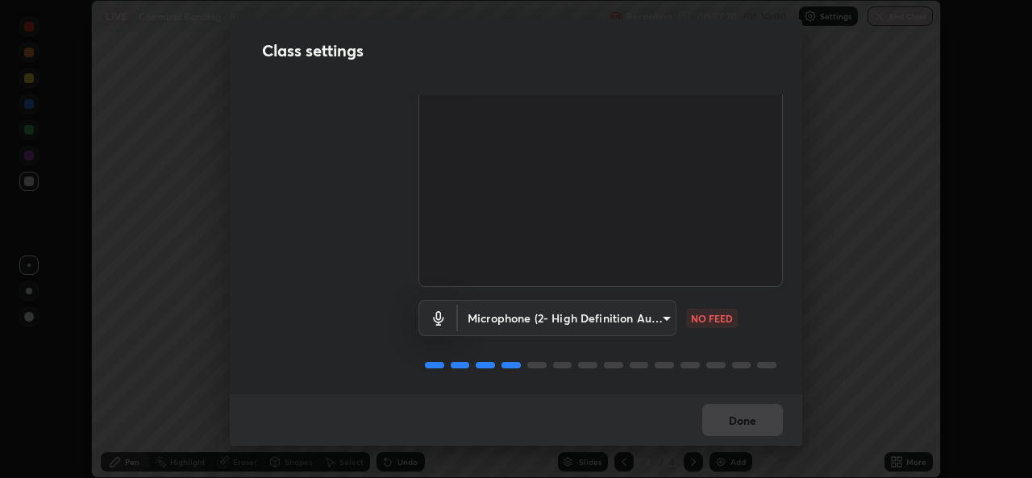
click at [652, 320] on body "Erase all LIVE Chemical Bonding - 8 Recording 00:37:20 / 01:30:00 Settings End …" at bounding box center [516, 239] width 1032 height 478
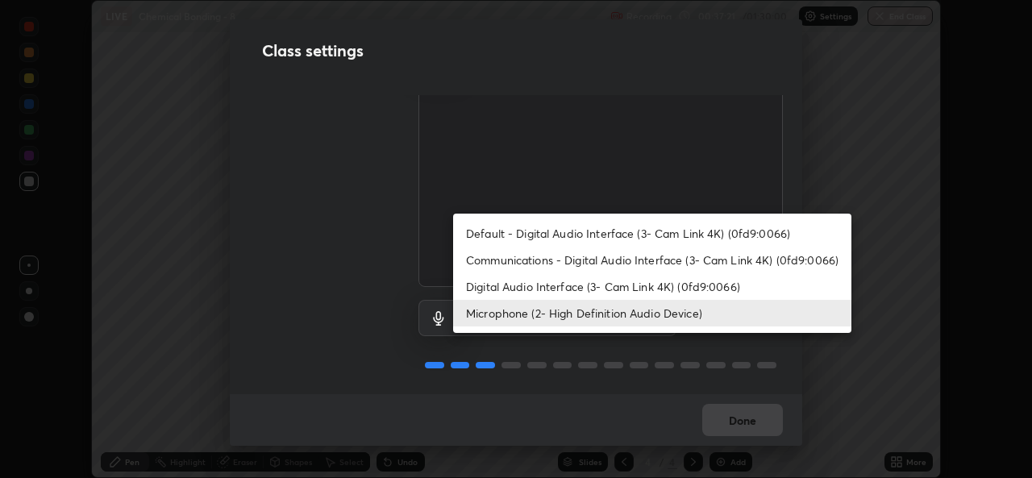
click at [648, 250] on li "Communications - Digital Audio Interface (3- Cam Link 4K) (0fd9:0066)" at bounding box center [652, 260] width 398 height 27
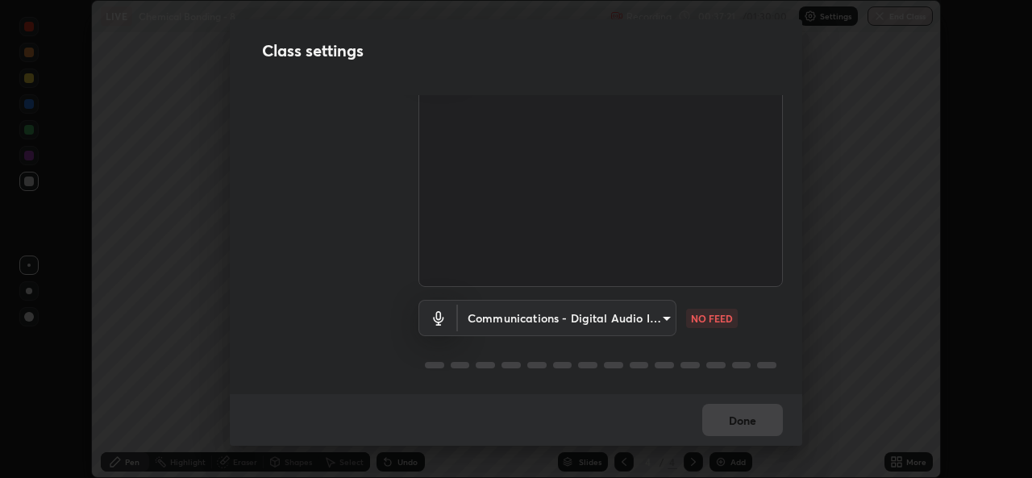
click at [617, 311] on body "Erase all LIVE Chemical Bonding - 8 Recording 00:37:21 / 01:30:00 Settings End …" at bounding box center [516, 239] width 1032 height 478
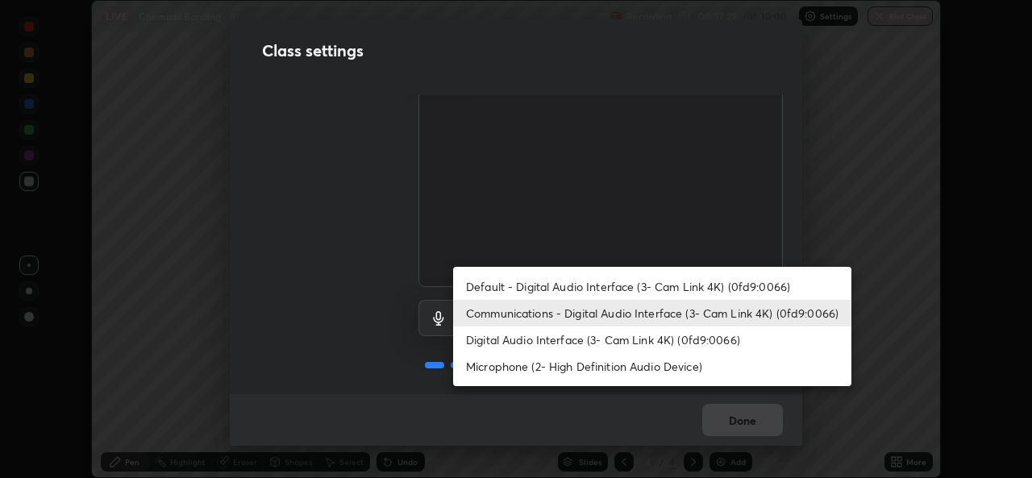
click at [621, 374] on li "Microphone (2- High Definition Audio Device)" at bounding box center [652, 366] width 398 height 27
type input "539d881b07cb98dc2f05a920cbd93df779e06b7cf5a3913fca54a35cce67d67e"
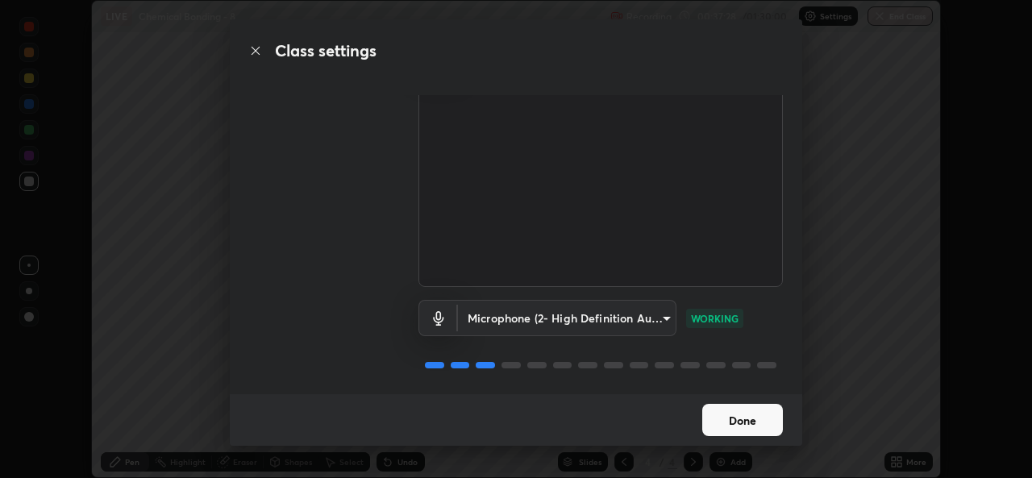
click at [755, 428] on button "Done" at bounding box center [742, 420] width 81 height 32
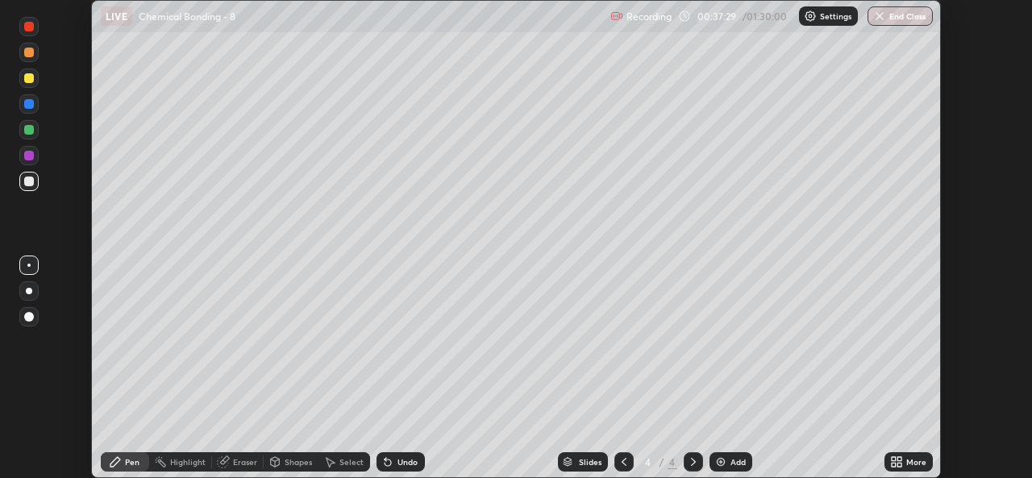
click at [893, 459] on icon at bounding box center [894, 459] width 4 height 4
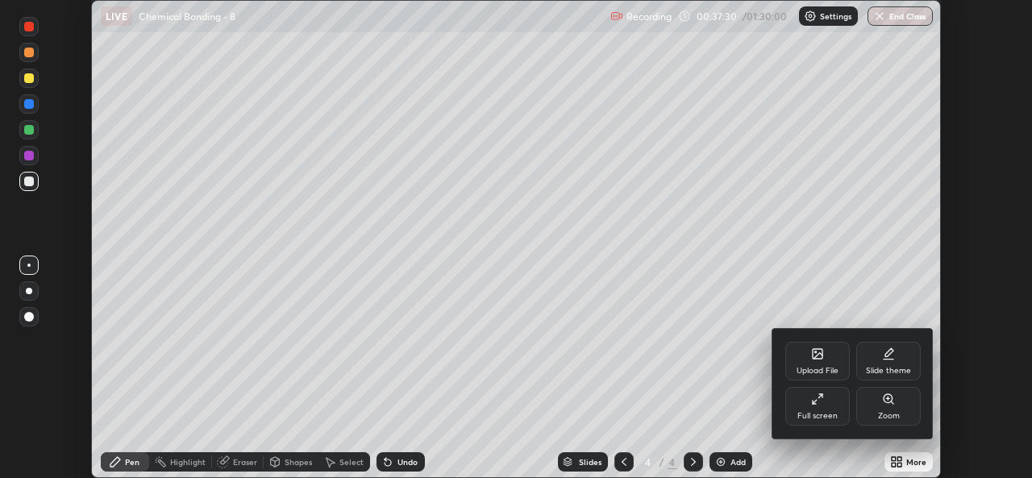
click at [835, 405] on div "Full screen" at bounding box center [817, 406] width 64 height 39
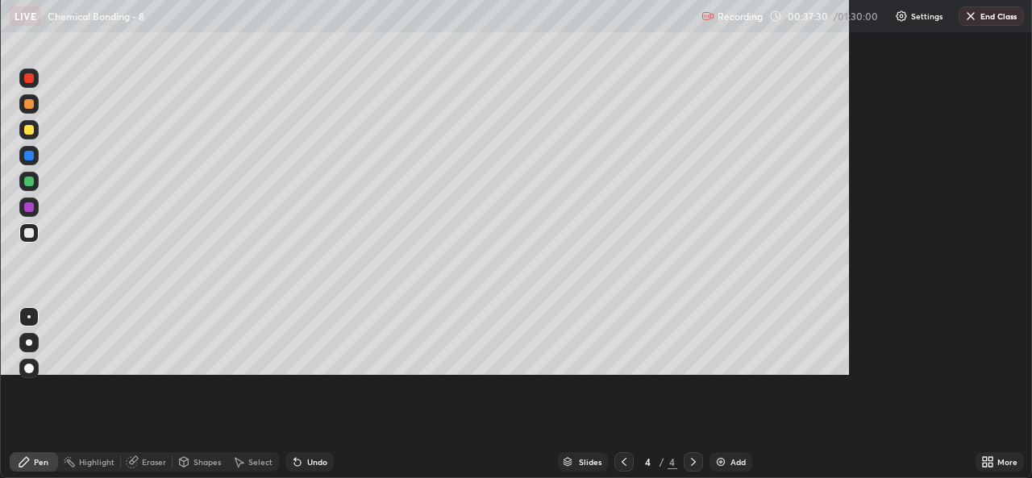
scroll to position [580, 1032]
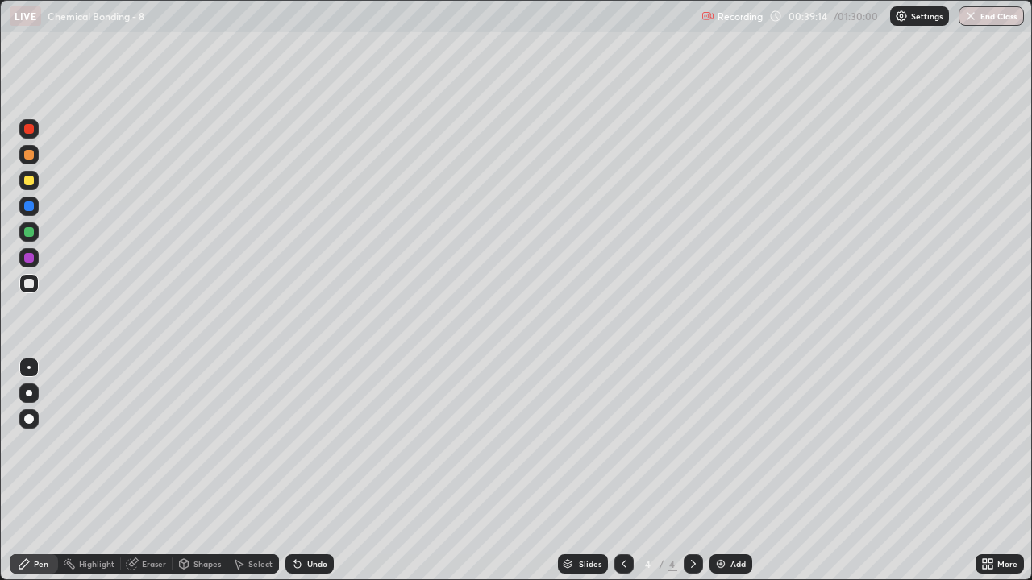
click at [30, 155] on div at bounding box center [29, 155] width 10 height 10
click at [986, 477] on icon at bounding box center [987, 564] width 13 height 13
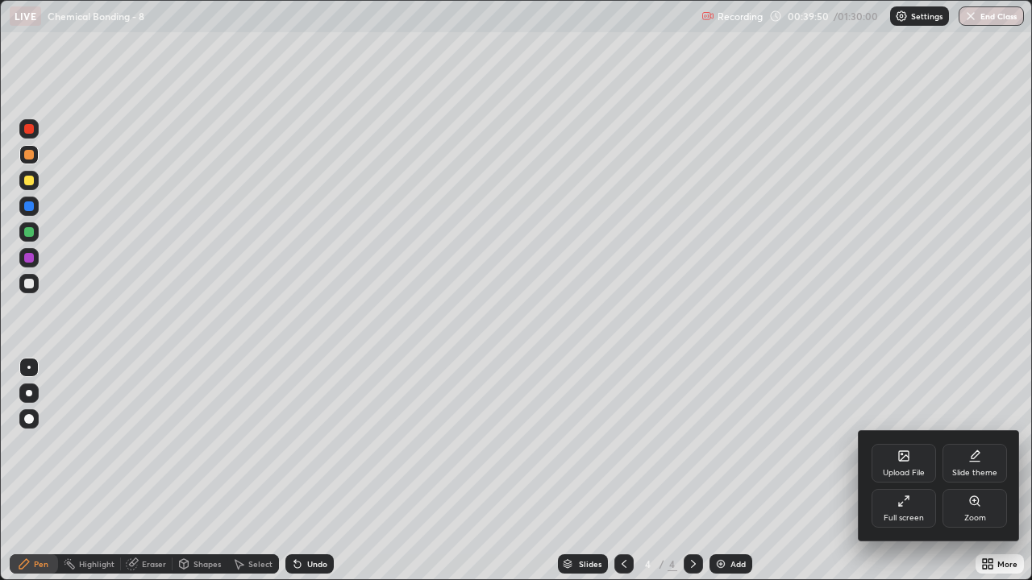
click at [901, 477] on div "Full screen" at bounding box center [903, 508] width 64 height 39
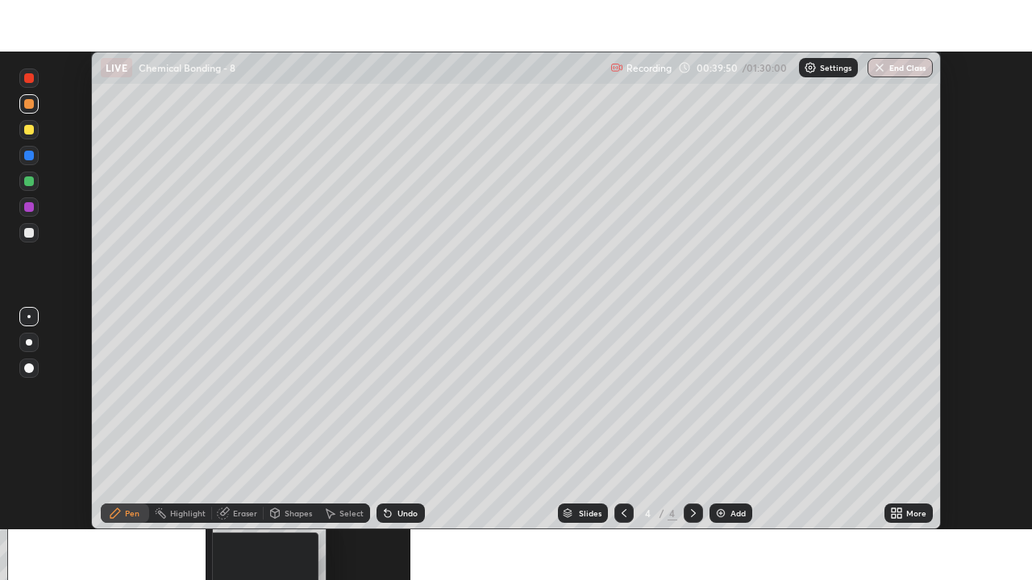
scroll to position [80134, 79580]
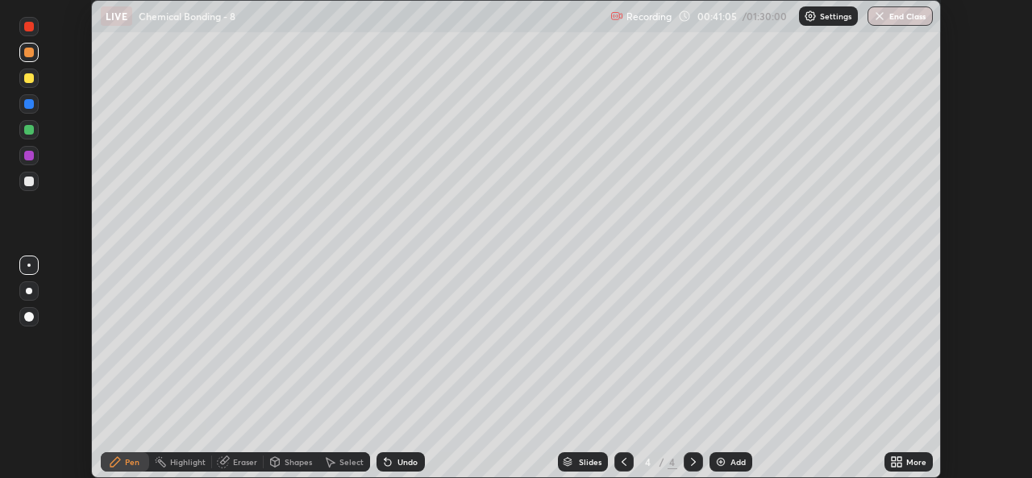
click at [896, 460] on icon at bounding box center [894, 459] width 4 height 4
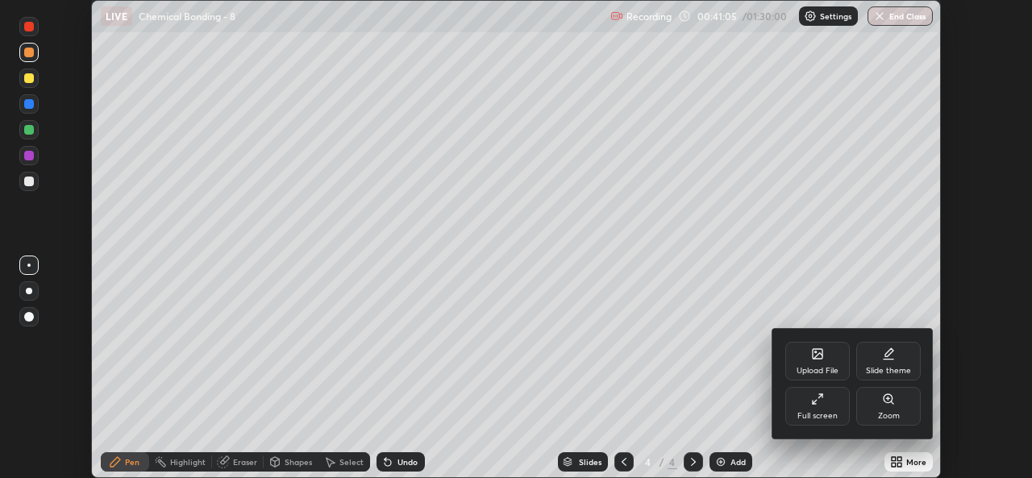
click at [831, 412] on div "Full screen" at bounding box center [817, 416] width 40 height 8
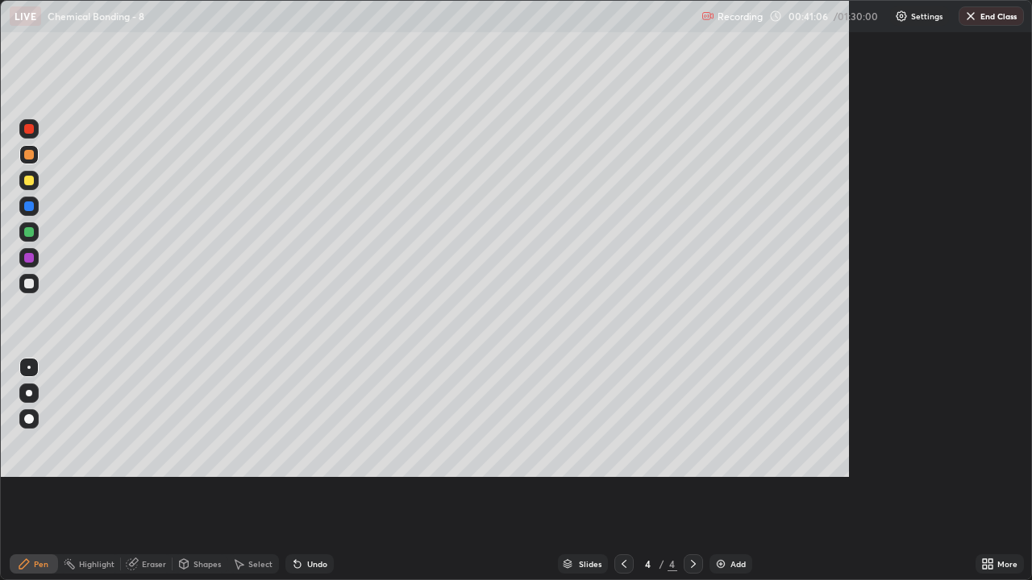
scroll to position [580, 1032]
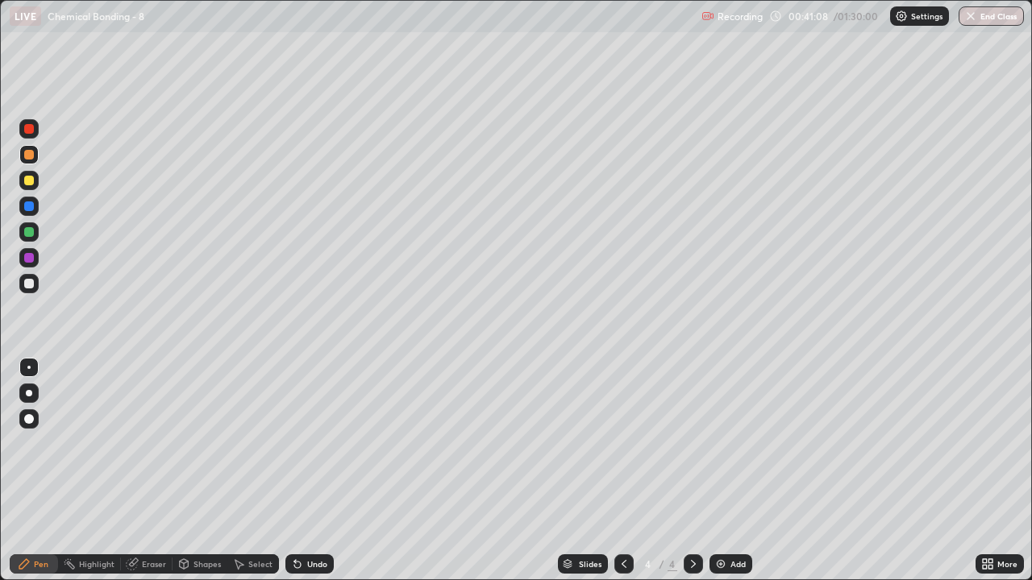
click at [722, 477] on img at bounding box center [720, 564] width 13 height 13
click at [30, 284] on div at bounding box center [29, 284] width 10 height 10
click at [622, 477] on icon at bounding box center [623, 564] width 13 height 13
click at [692, 477] on icon at bounding box center [693, 564] width 13 height 13
click at [622, 477] on icon at bounding box center [623, 564] width 13 height 13
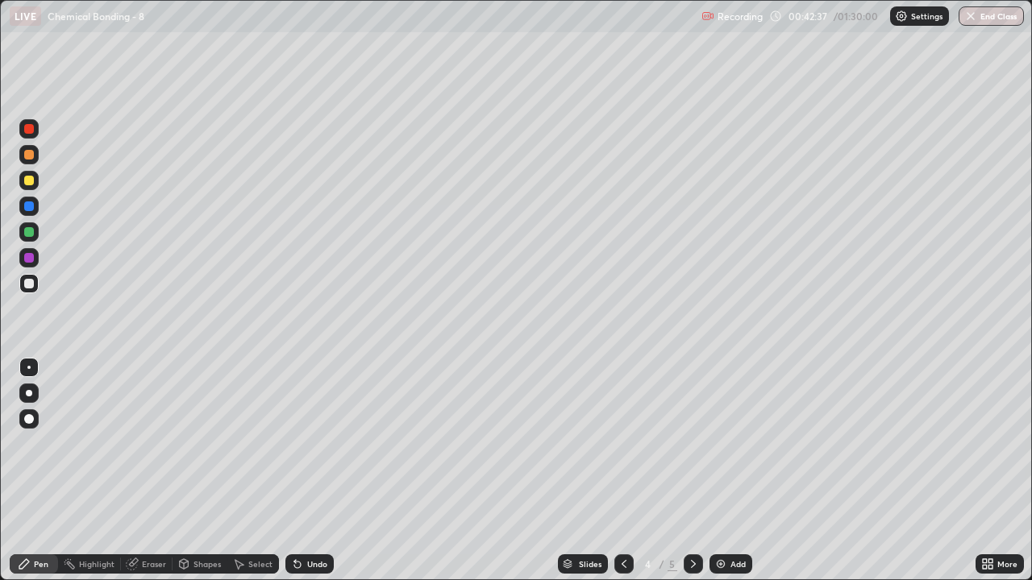
click at [720, 477] on img at bounding box center [720, 564] width 13 height 13
click at [31, 156] on div at bounding box center [29, 155] width 10 height 10
click at [692, 477] on icon at bounding box center [693, 564] width 13 height 13
click at [27, 282] on div at bounding box center [29, 284] width 10 height 10
click at [31, 232] on div at bounding box center [29, 232] width 10 height 10
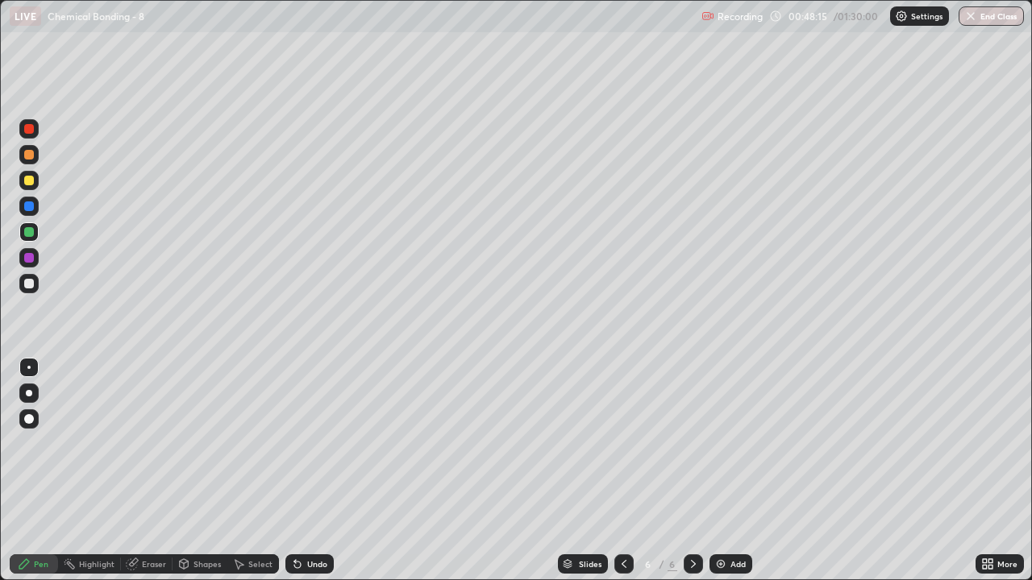
click at [254, 477] on div "Select" at bounding box center [260, 564] width 24 height 8
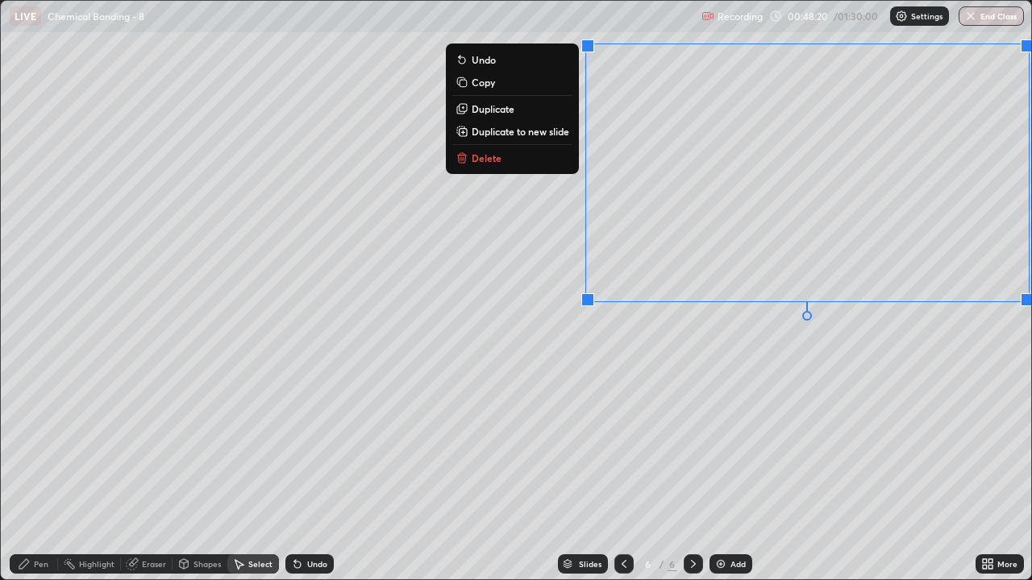
click at [875, 387] on div "0 ° Undo Copy Duplicate Duplicate to new slide Delete" at bounding box center [516, 290] width 1030 height 579
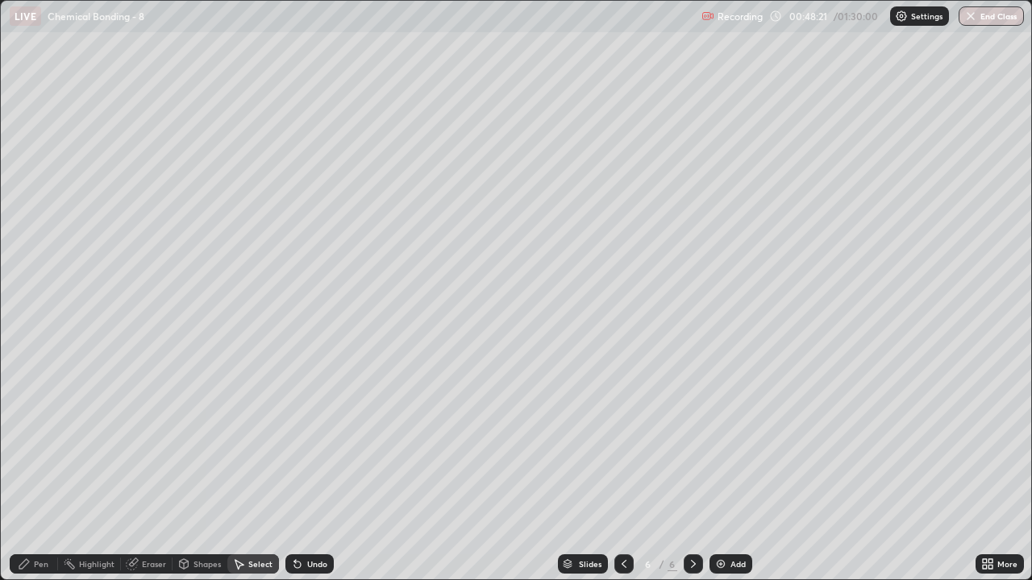
click at [40, 477] on div "Pen" at bounding box center [41, 564] width 15 height 8
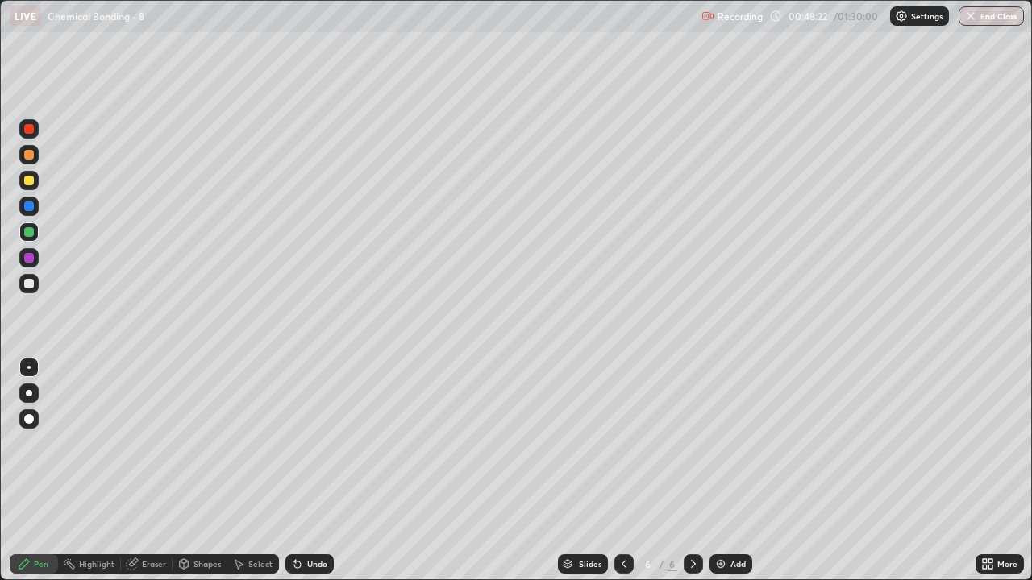
click at [28, 281] on div at bounding box center [29, 284] width 10 height 10
click at [318, 477] on div "Undo" at bounding box center [317, 564] width 20 height 8
click at [329, 477] on div "Undo" at bounding box center [309, 564] width 48 height 19
click at [331, 477] on div "Undo" at bounding box center [309, 564] width 48 height 19
click at [330, 477] on div "Undo" at bounding box center [309, 564] width 48 height 19
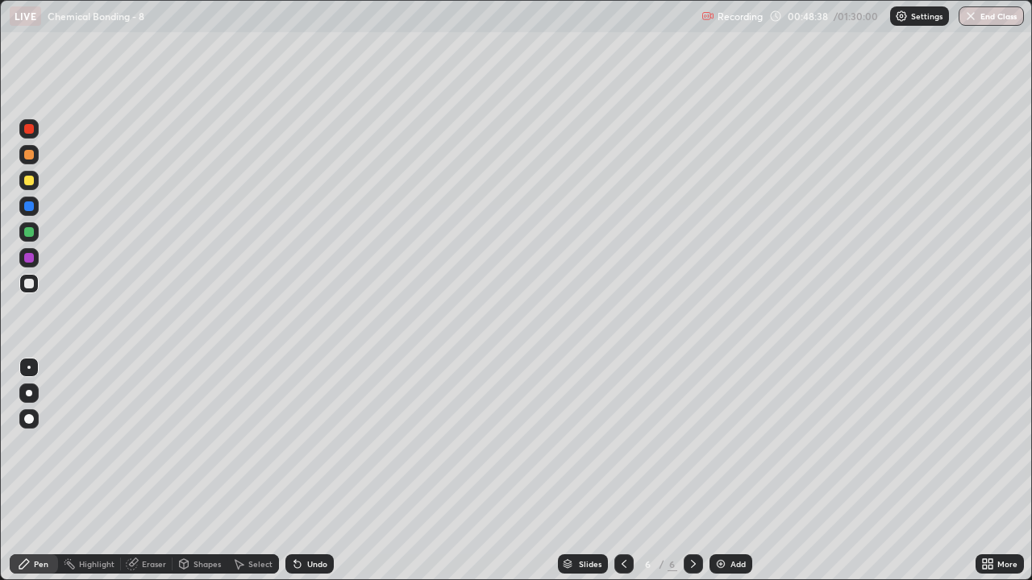
click at [330, 477] on div "Undo" at bounding box center [309, 564] width 48 height 19
click at [331, 477] on div "Undo" at bounding box center [309, 564] width 48 height 19
click at [312, 477] on div "Undo" at bounding box center [317, 564] width 20 height 8
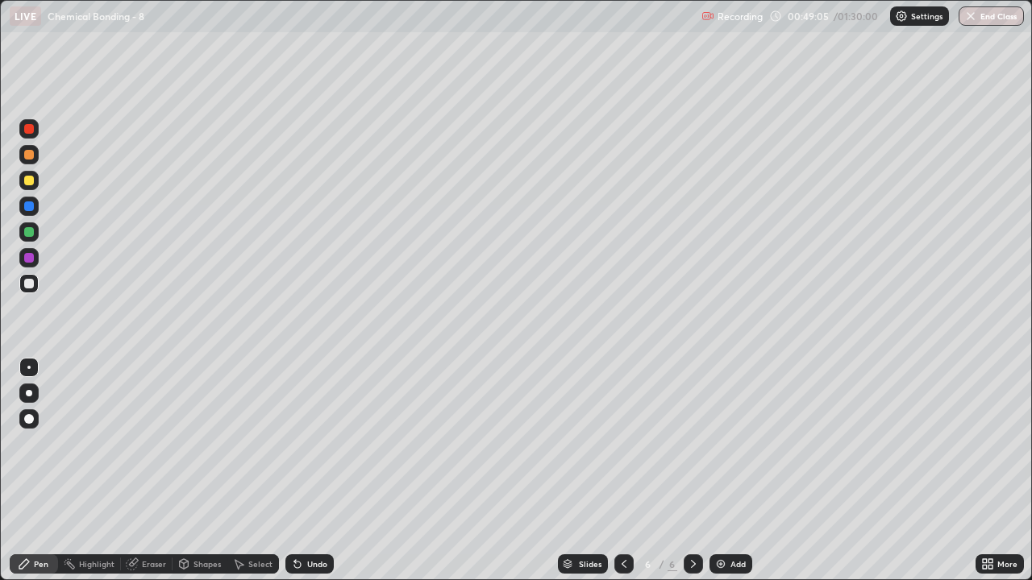
click at [310, 477] on div "Undo" at bounding box center [317, 564] width 20 height 8
click at [298, 477] on icon at bounding box center [297, 564] width 13 height 13
click at [311, 477] on div "Undo" at bounding box center [309, 564] width 48 height 19
click at [317, 477] on div "Undo" at bounding box center [309, 564] width 48 height 19
click at [316, 477] on div "Undo" at bounding box center [309, 564] width 48 height 19
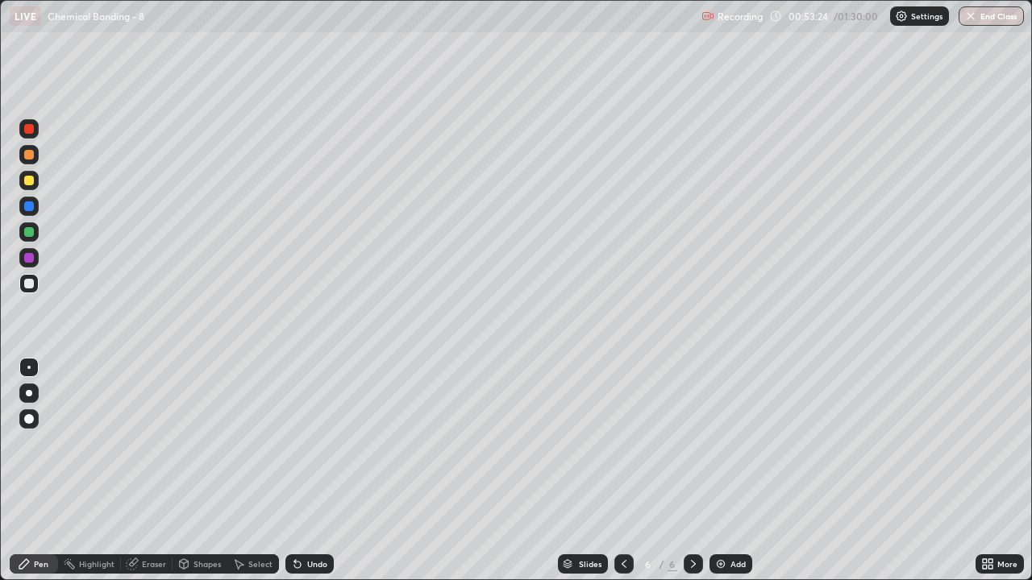
click at [721, 477] on img at bounding box center [720, 564] width 13 height 13
click at [299, 477] on icon at bounding box center [297, 564] width 13 height 13
click at [27, 159] on div at bounding box center [29, 155] width 10 height 10
click at [623, 477] on icon at bounding box center [624, 564] width 5 height 8
click at [698, 477] on div at bounding box center [693, 564] width 19 height 19
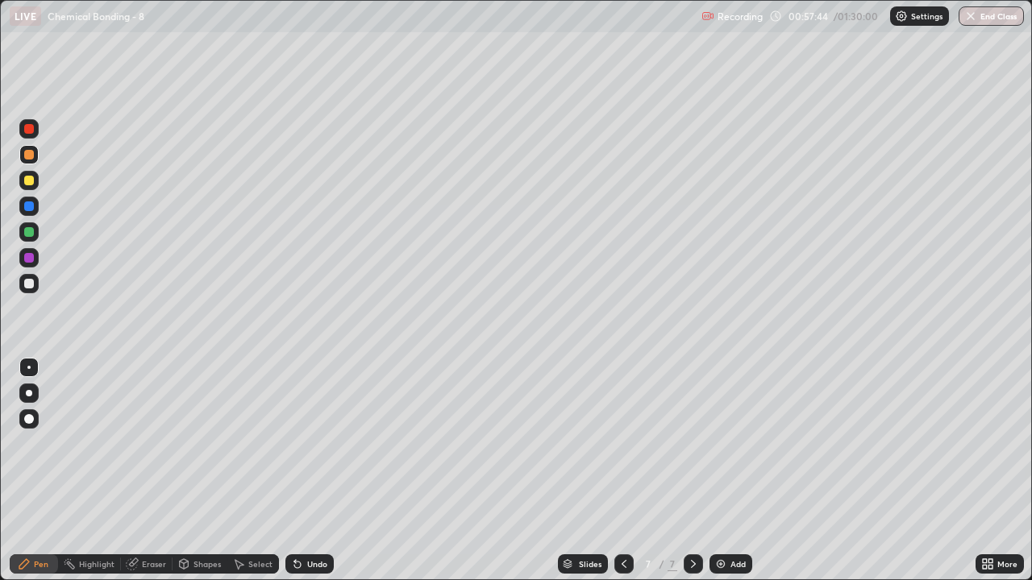
click at [35, 186] on div at bounding box center [28, 180] width 19 height 19
click at [30, 232] on div at bounding box center [29, 232] width 10 height 10
click at [166, 477] on div "Eraser" at bounding box center [147, 564] width 52 height 19
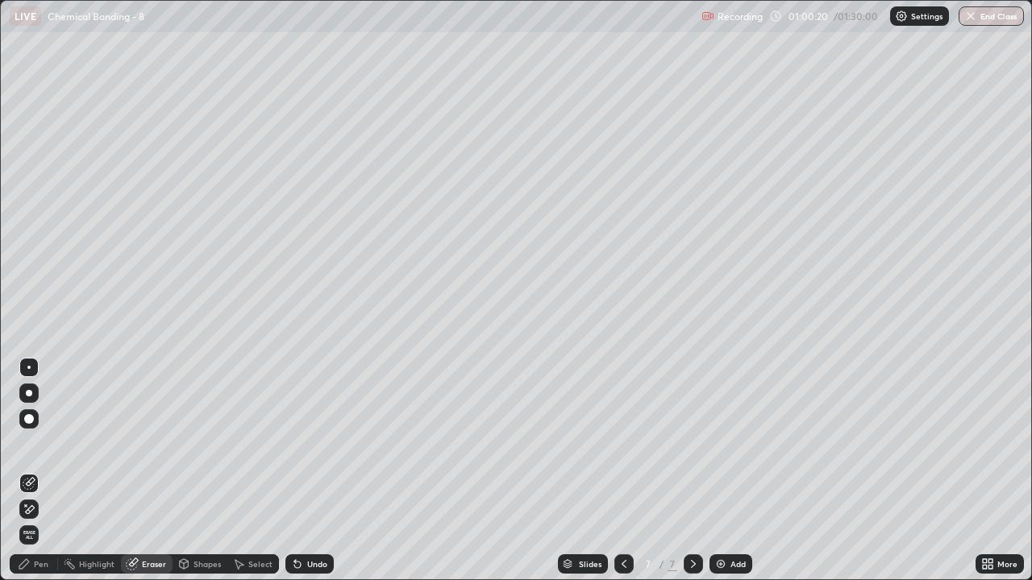
click at [38, 477] on div at bounding box center [28, 509] width 19 height 19
click at [34, 477] on div "Pen" at bounding box center [41, 564] width 15 height 8
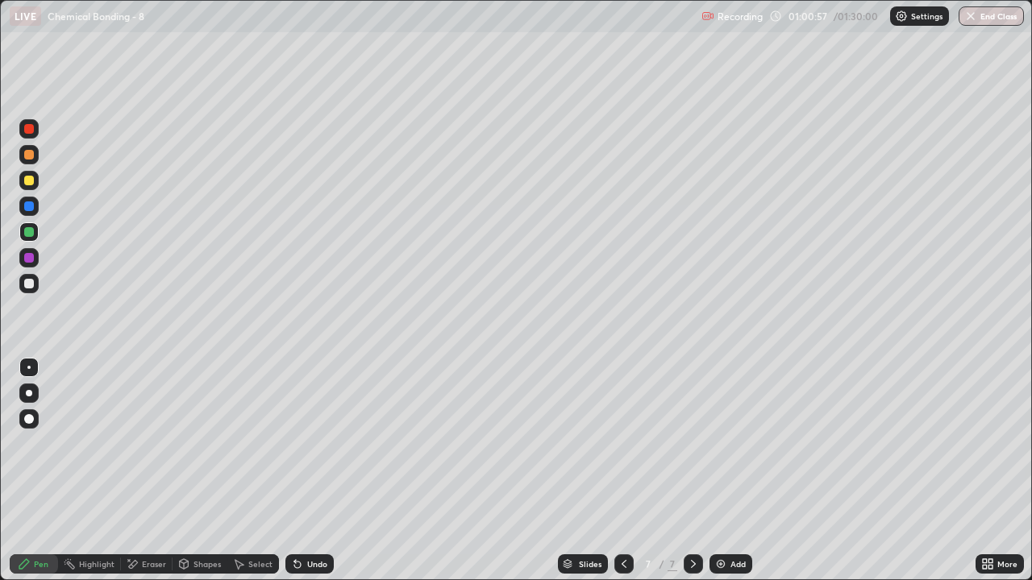
click at [26, 155] on div at bounding box center [29, 155] width 10 height 10
click at [35, 181] on div at bounding box center [28, 180] width 19 height 19
click at [29, 279] on div at bounding box center [29, 284] width 10 height 10
click at [294, 477] on icon at bounding box center [295, 561] width 2 height 2
click at [622, 477] on icon at bounding box center [623, 564] width 13 height 13
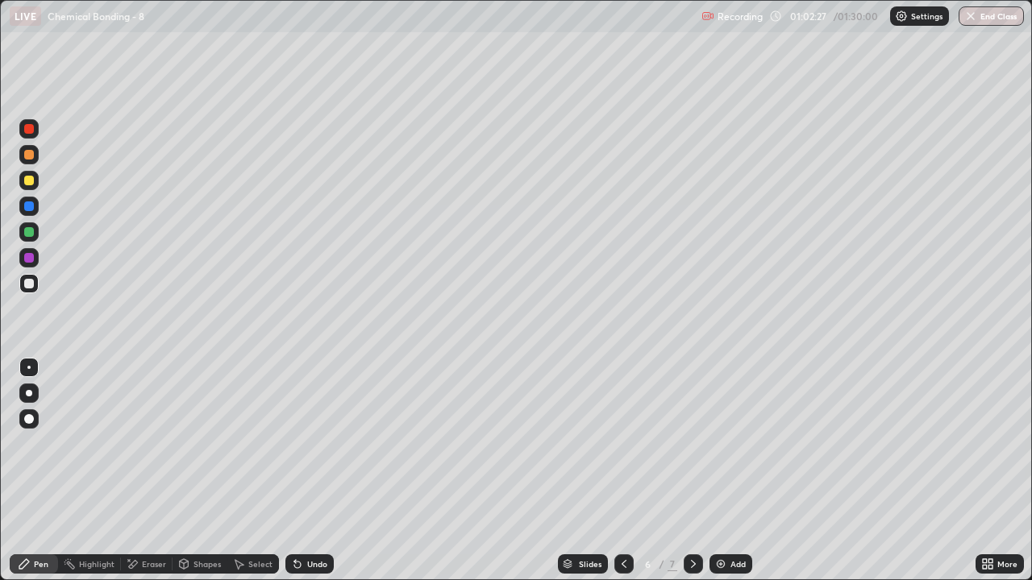
click at [691, 477] on icon at bounding box center [693, 564] width 5 height 8
click at [31, 178] on div at bounding box center [29, 181] width 10 height 10
click at [307, 477] on div "Undo" at bounding box center [317, 564] width 20 height 8
click at [302, 477] on div "Undo" at bounding box center [309, 564] width 48 height 19
click at [314, 477] on div "Undo" at bounding box center [317, 564] width 20 height 8
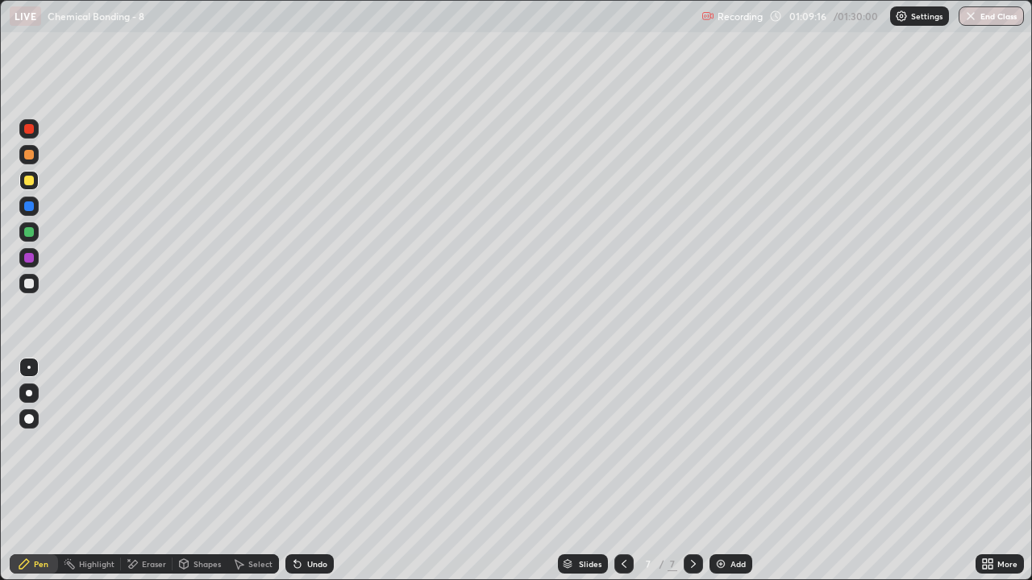
click at [310, 477] on div "Undo" at bounding box center [317, 564] width 20 height 8
click at [622, 477] on icon at bounding box center [623, 564] width 13 height 13
click at [692, 477] on icon at bounding box center [693, 564] width 13 height 13
click at [722, 477] on img at bounding box center [720, 564] width 13 height 13
click at [29, 281] on div at bounding box center [29, 284] width 10 height 10
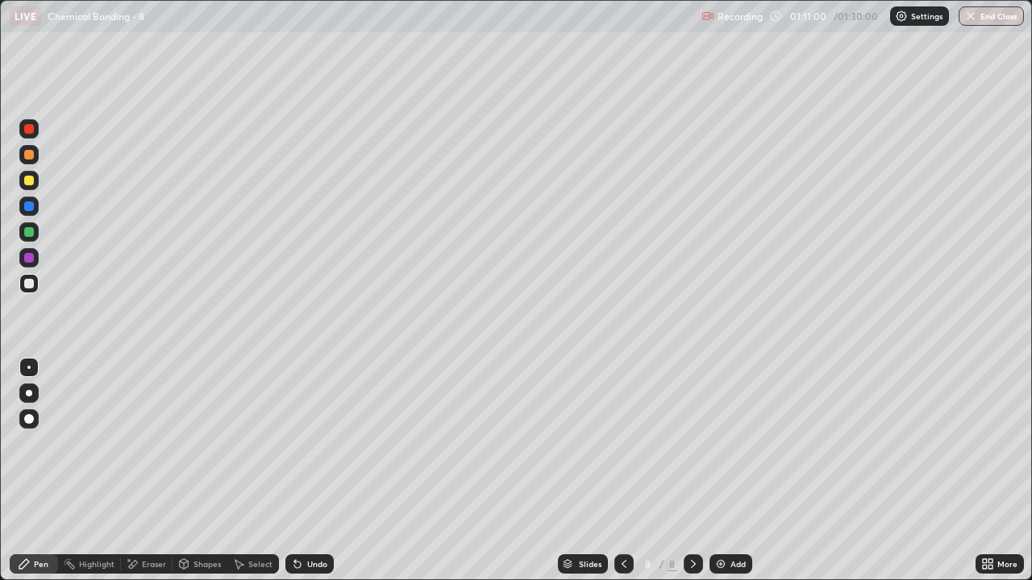
click at [315, 477] on div "Undo" at bounding box center [317, 564] width 20 height 8
click at [314, 477] on div "Undo" at bounding box center [309, 564] width 48 height 19
click at [31, 156] on div at bounding box center [29, 155] width 10 height 10
click at [26, 233] on div at bounding box center [29, 232] width 10 height 10
click at [35, 276] on div at bounding box center [28, 283] width 19 height 19
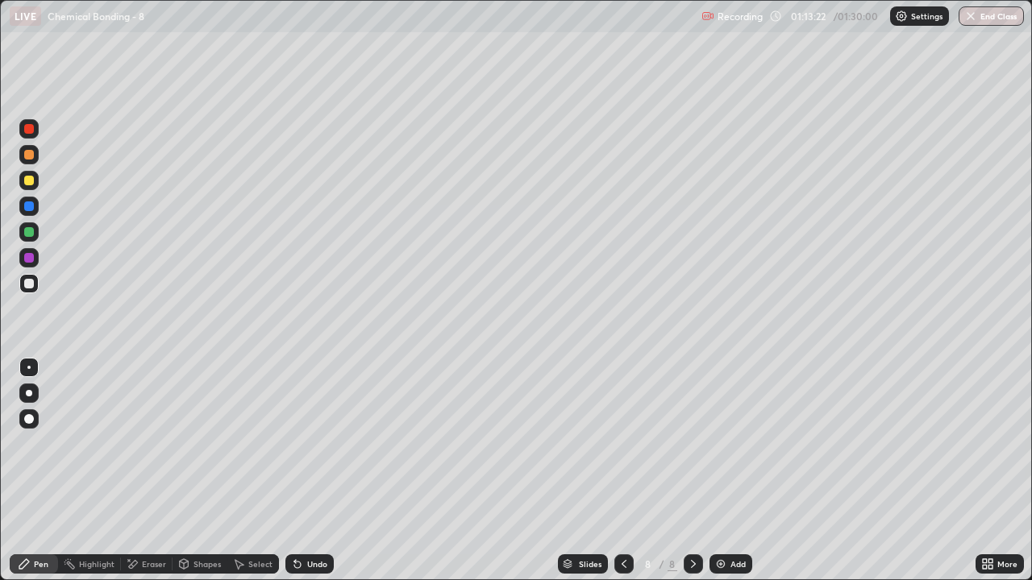
click at [622, 477] on icon at bounding box center [623, 564] width 13 height 13
click at [691, 477] on icon at bounding box center [693, 564] width 5 height 8
click at [630, 477] on div at bounding box center [623, 564] width 19 height 19
click at [693, 477] on icon at bounding box center [693, 564] width 13 height 13
click at [583, 477] on div "Slides" at bounding box center [590, 564] width 23 height 8
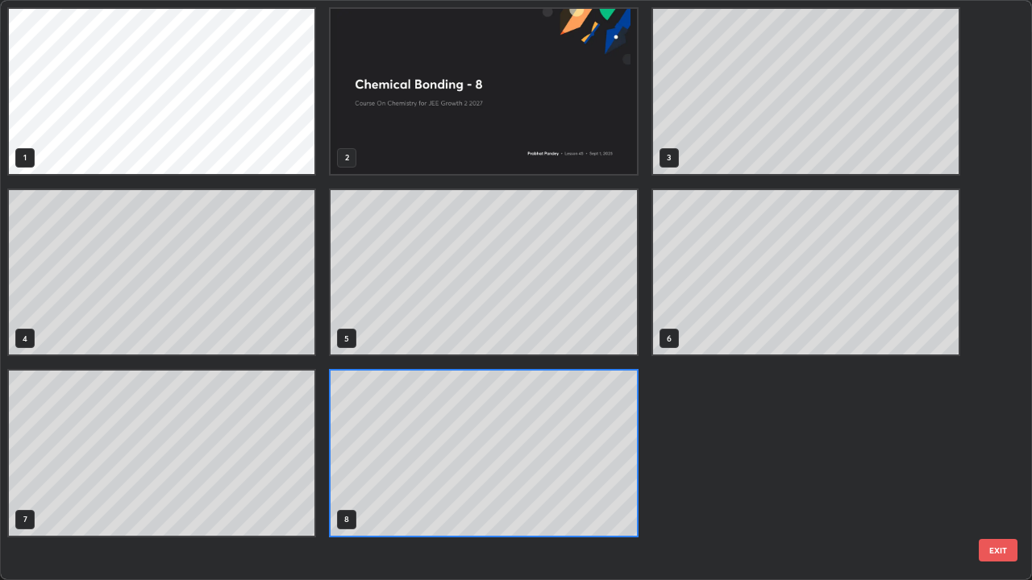
scroll to position [574, 1022]
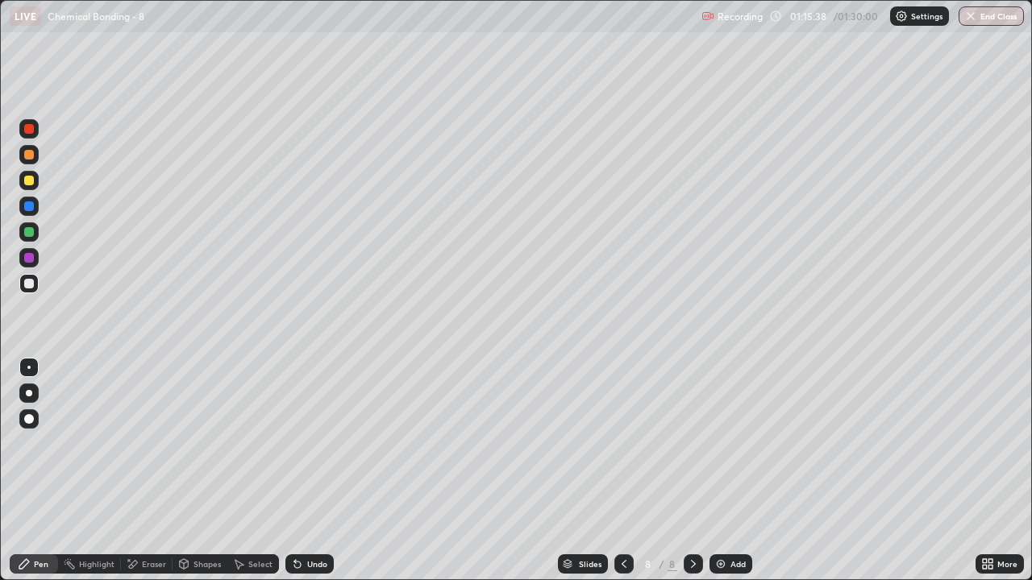
click at [152, 477] on div "Eraser" at bounding box center [154, 564] width 24 height 8
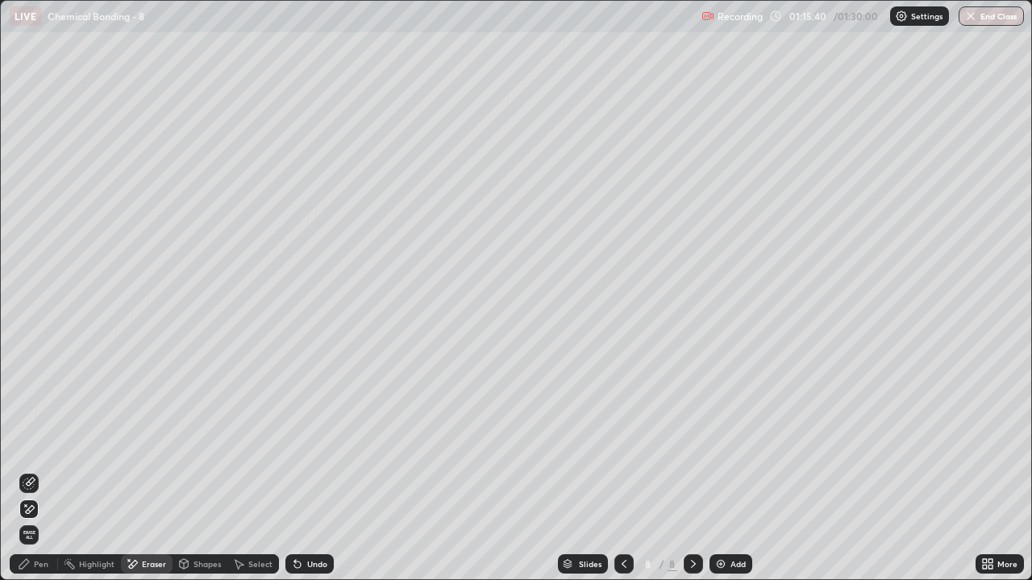
click at [42, 477] on div "Pen" at bounding box center [34, 564] width 48 height 19
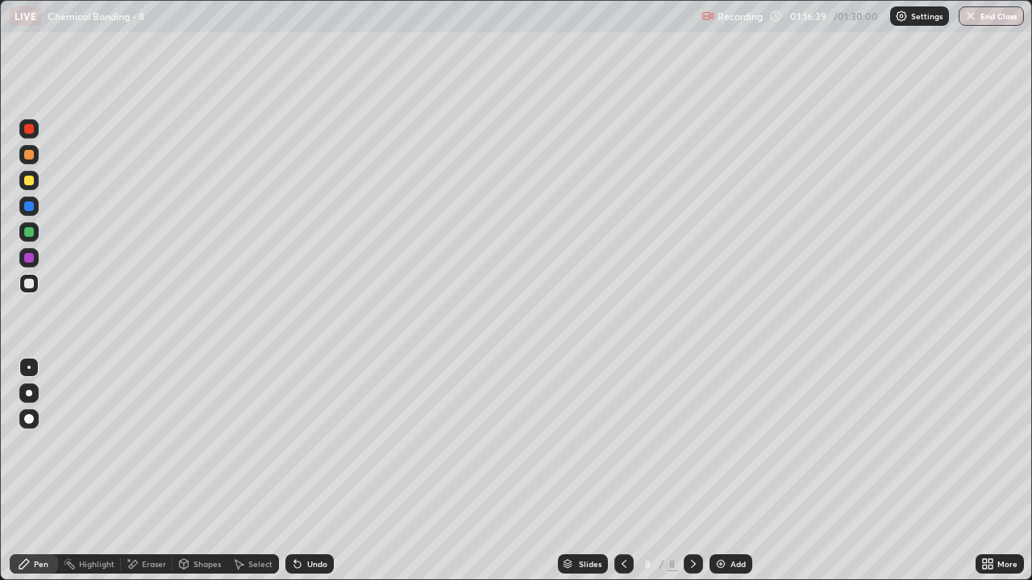
click at [164, 477] on div "Eraser" at bounding box center [154, 564] width 24 height 8
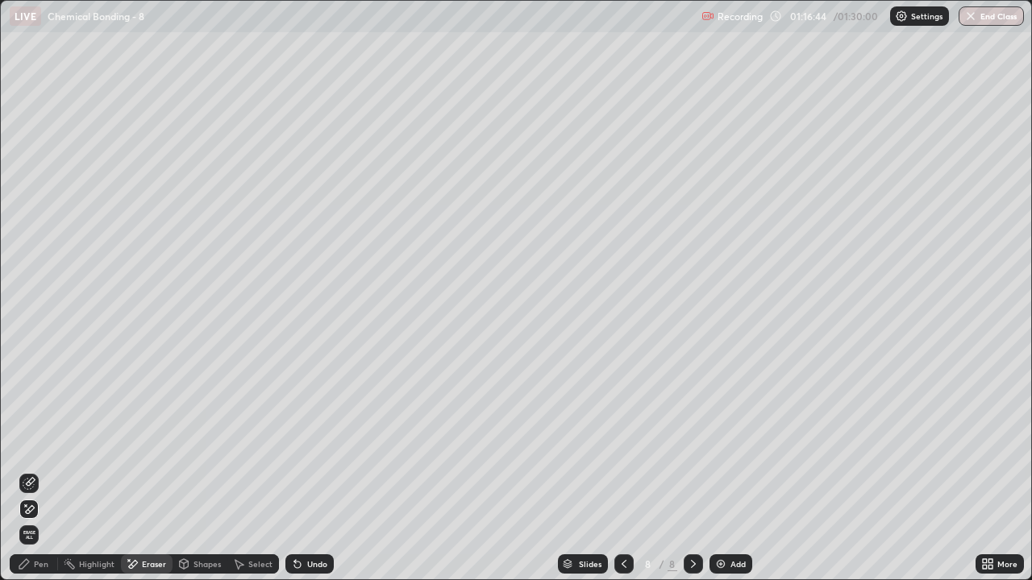
click at [31, 477] on icon at bounding box center [29, 483] width 13 height 13
click at [43, 477] on div "Pen" at bounding box center [41, 564] width 15 height 8
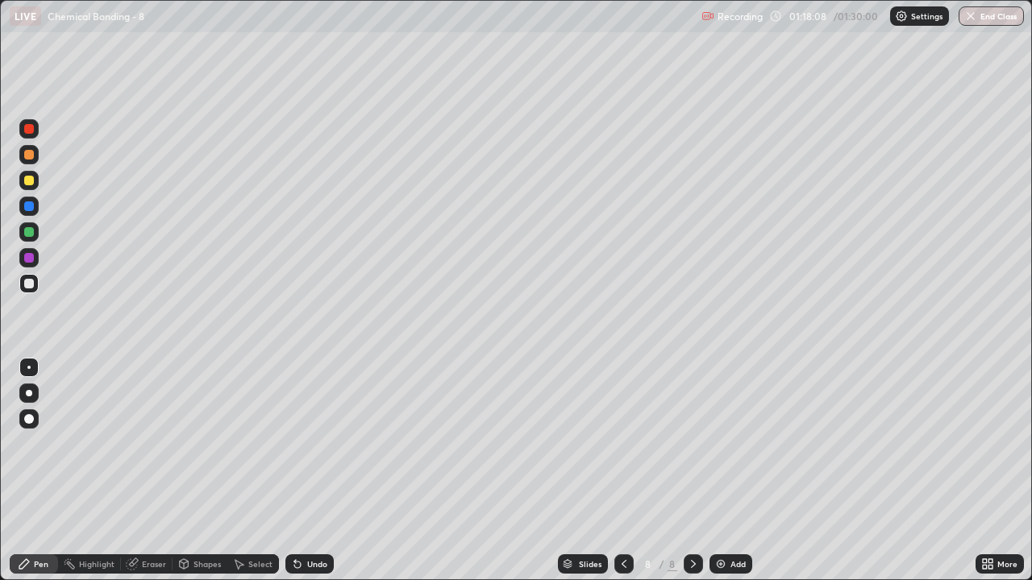
click at [311, 477] on div "Undo" at bounding box center [317, 564] width 20 height 8
click at [322, 477] on div "Undo" at bounding box center [317, 564] width 20 height 8
click at [321, 477] on div "Undo" at bounding box center [317, 564] width 20 height 8
click at [326, 477] on div "Undo" at bounding box center [309, 564] width 48 height 19
click at [308, 477] on div "Undo" at bounding box center [317, 564] width 20 height 8
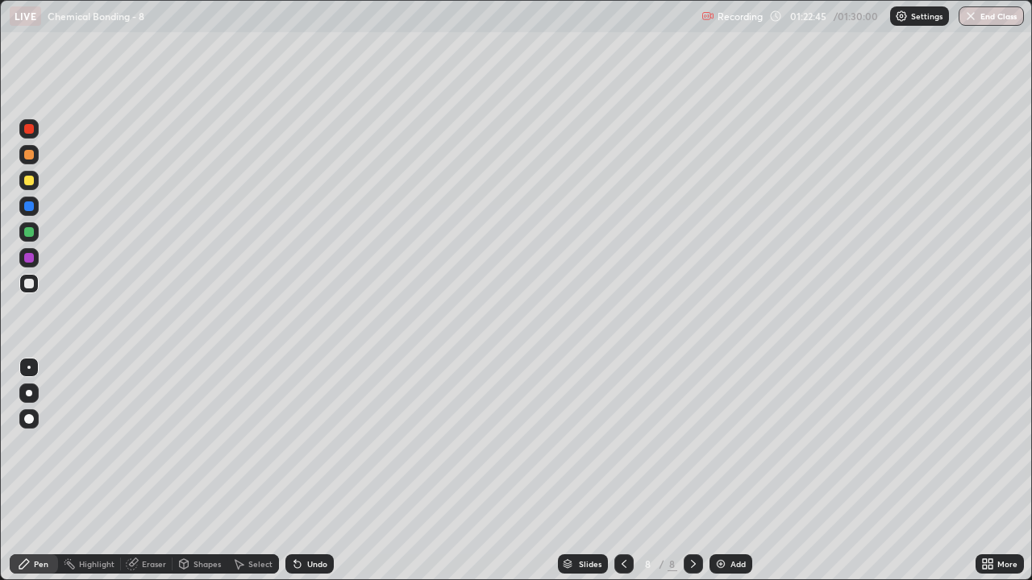
click at [721, 477] on img at bounding box center [720, 564] width 13 height 13
click at [31, 179] on div at bounding box center [29, 181] width 10 height 10
click at [33, 282] on div at bounding box center [29, 284] width 10 height 10
click at [36, 181] on div at bounding box center [28, 180] width 19 height 19
click at [33, 285] on div at bounding box center [29, 284] width 10 height 10
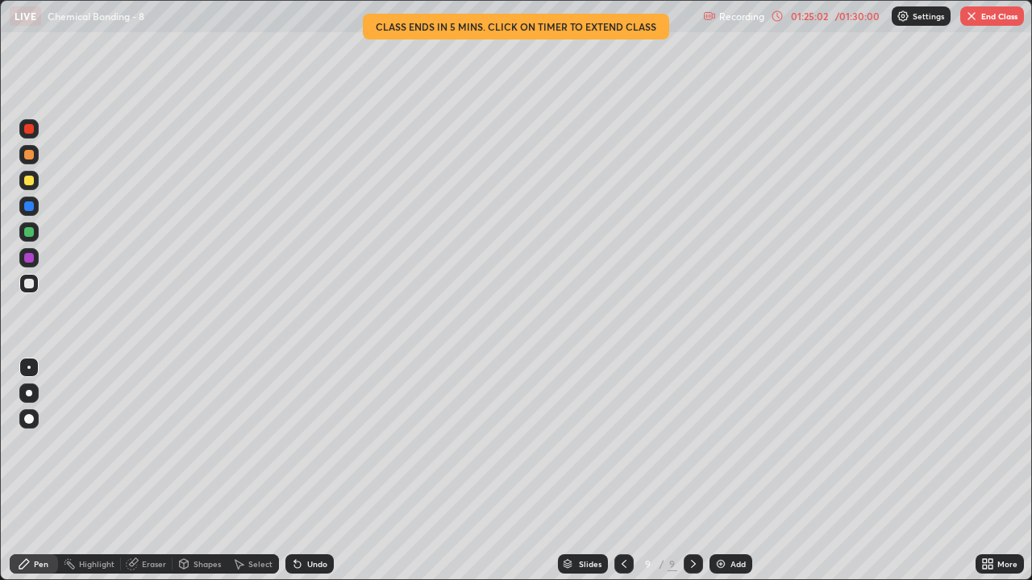
click at [311, 477] on div "Undo" at bounding box center [317, 564] width 20 height 8
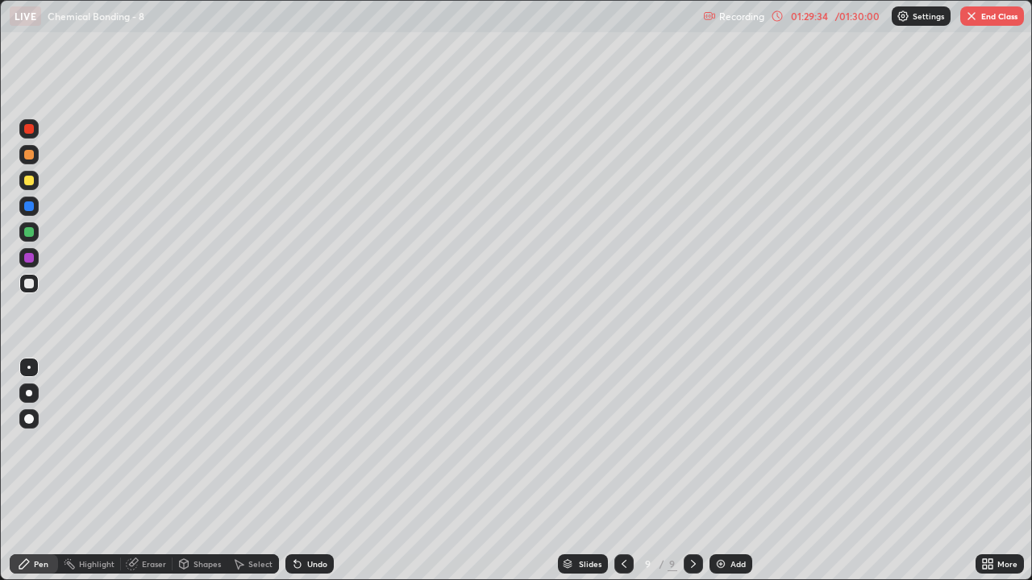
click at [592, 477] on div "Slides" at bounding box center [590, 564] width 23 height 8
click at [692, 477] on icon at bounding box center [693, 564] width 13 height 13
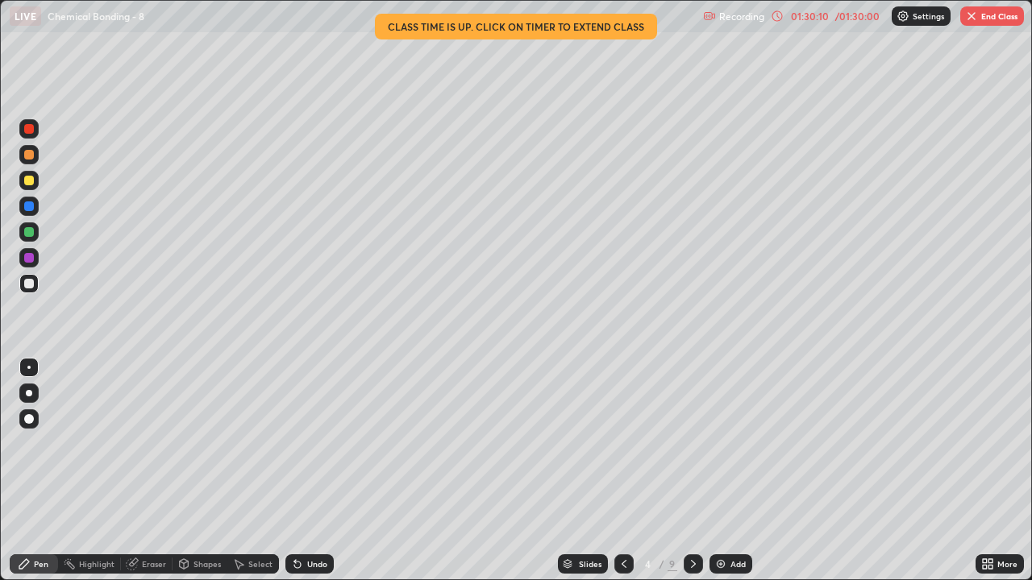
click at [695, 477] on icon at bounding box center [693, 564] width 13 height 13
click at [694, 477] on icon at bounding box center [693, 564] width 13 height 13
click at [700, 477] on div at bounding box center [693, 564] width 19 height 19
click at [693, 477] on icon at bounding box center [693, 564] width 13 height 13
click at [697, 477] on icon at bounding box center [693, 564] width 13 height 13
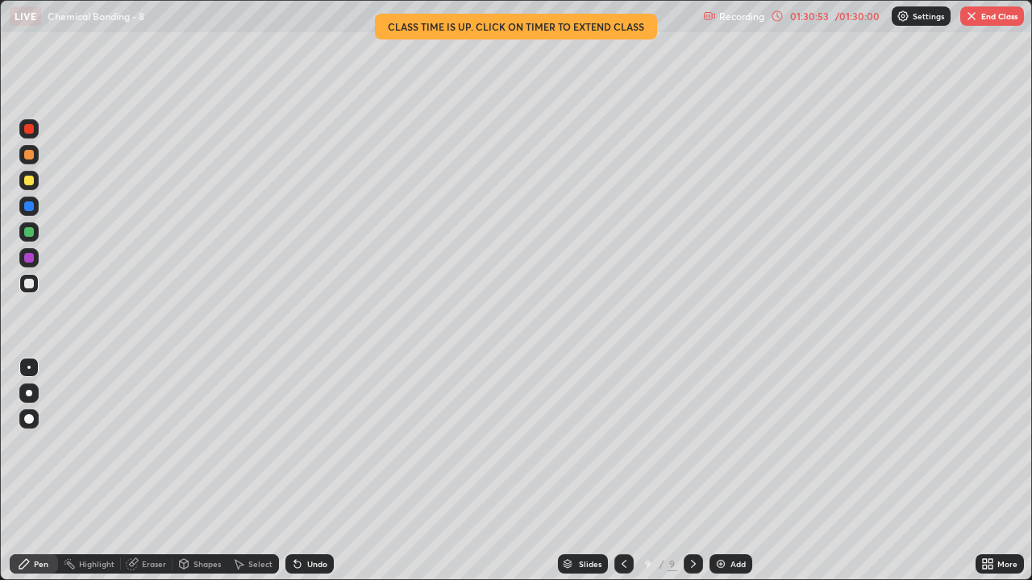
click at [1008, 15] on button "End Class" at bounding box center [992, 15] width 64 height 19
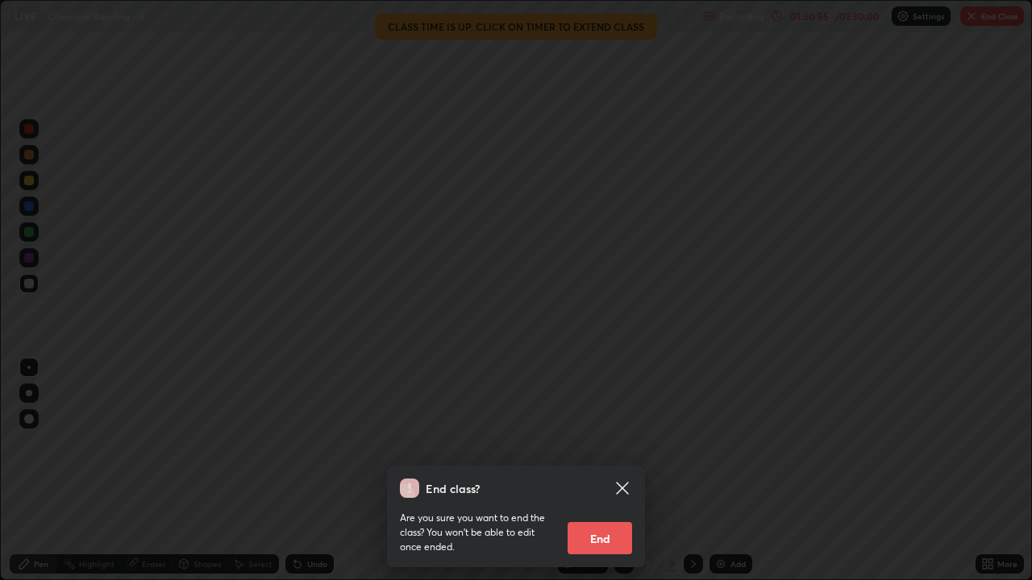
click at [693, 395] on div "End class? Are you sure you want to end the class? You won’t be able to edit on…" at bounding box center [516, 290] width 1032 height 580
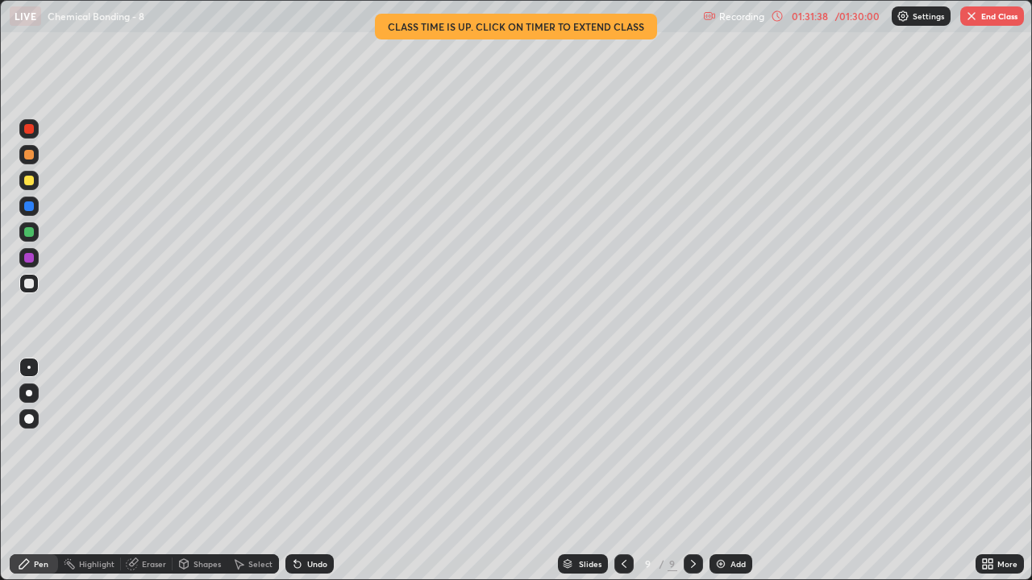
click at [1002, 19] on button "End Class" at bounding box center [992, 15] width 64 height 19
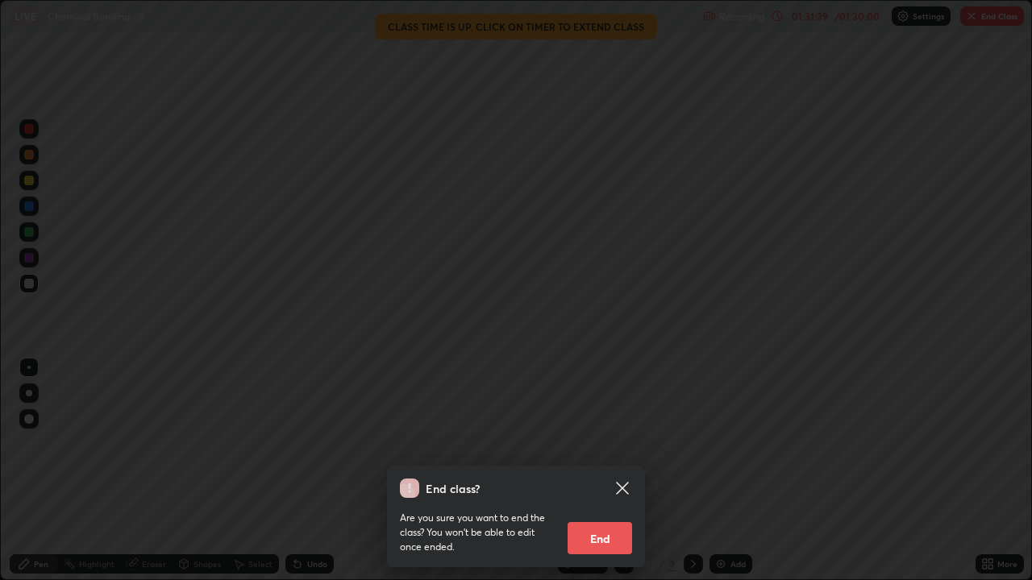
click at [601, 477] on button "End" at bounding box center [600, 538] width 64 height 32
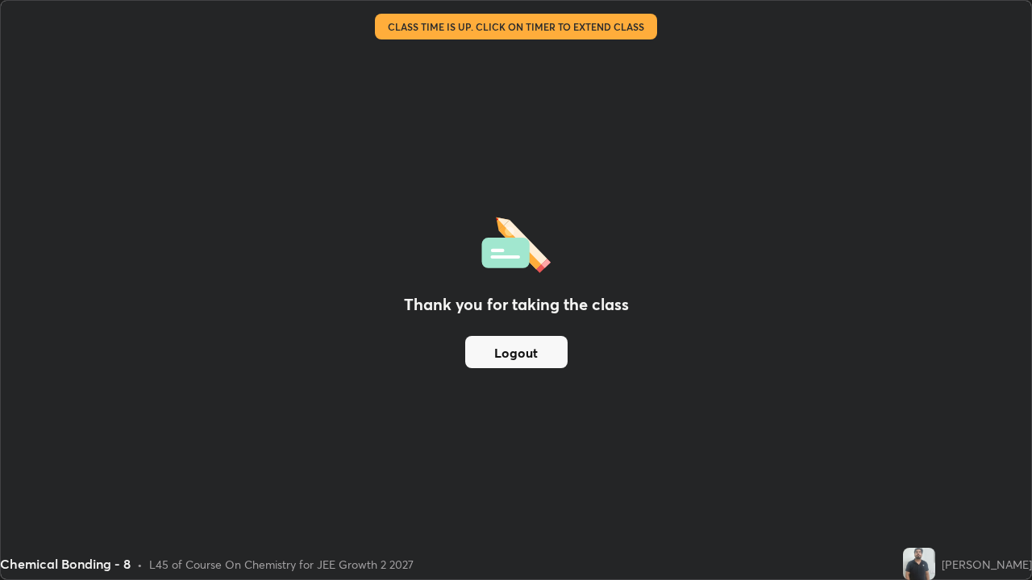
click at [545, 352] on button "Logout" at bounding box center [516, 352] width 102 height 32
